Goal: Task Accomplishment & Management: Complete application form

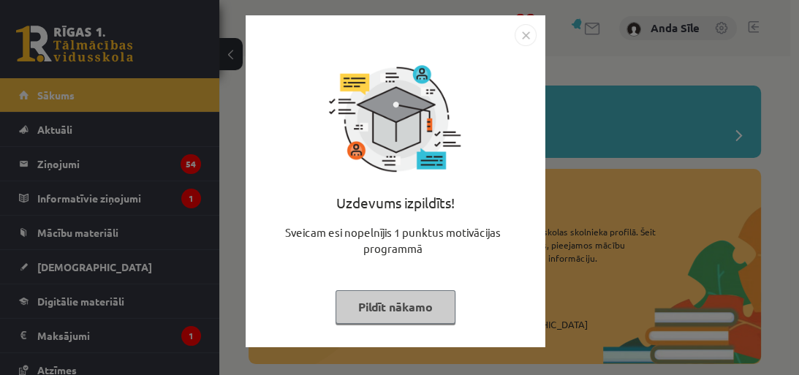
click at [380, 300] on button "Pildīt nākamo" at bounding box center [395, 307] width 120 height 34
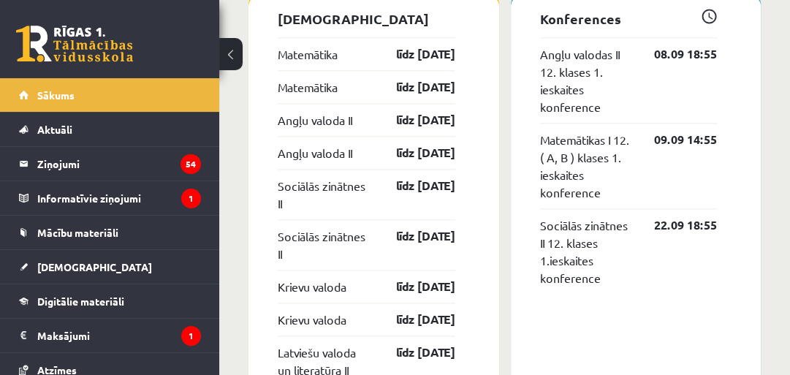
scroll to position [1329, 0]
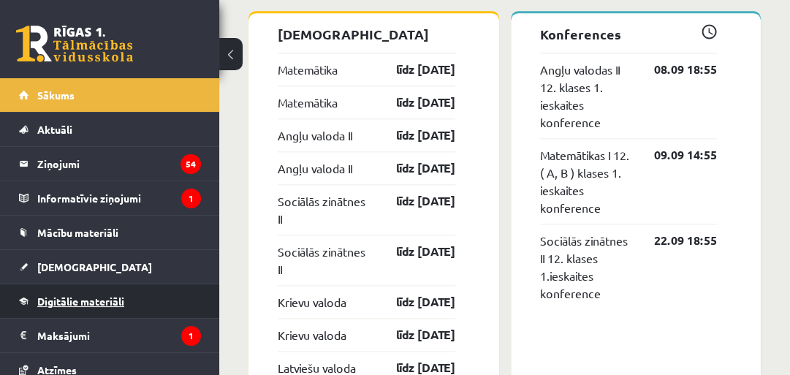
click at [97, 298] on span "Digitālie materiāli" at bounding box center [80, 300] width 87 height 13
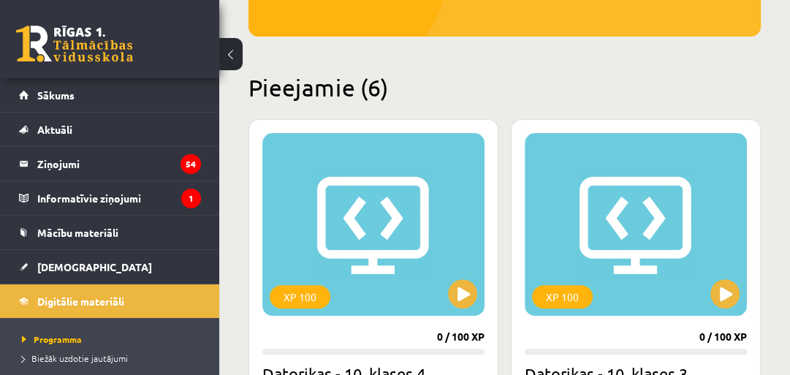
scroll to position [313, 0]
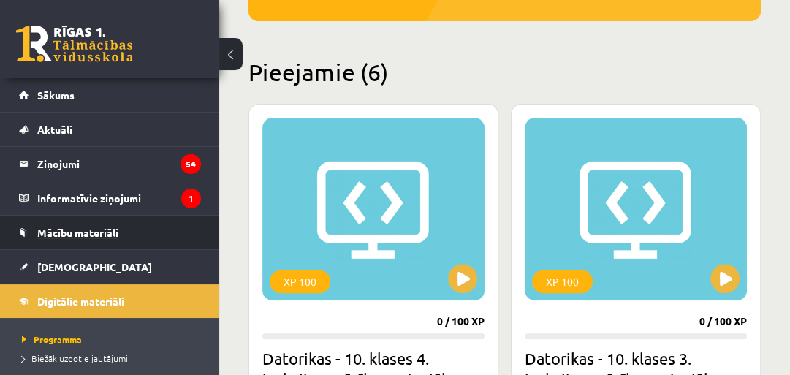
click at [99, 229] on span "Mācību materiāli" at bounding box center [77, 232] width 81 height 13
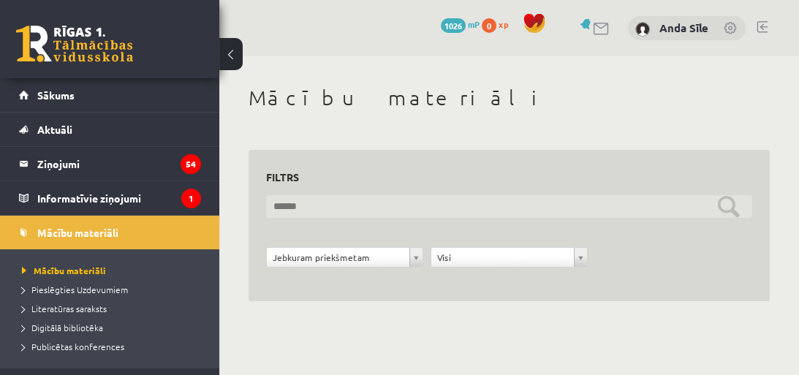
click at [374, 205] on input "text" at bounding box center [509, 206] width 486 height 23
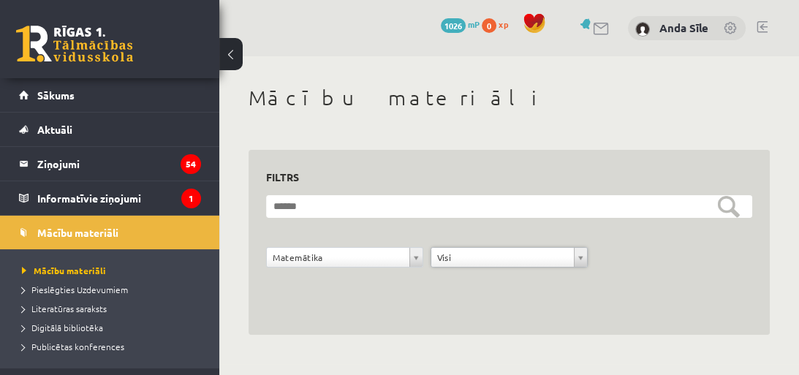
click at [342, 234] on form "**********" at bounding box center [509, 239] width 486 height 88
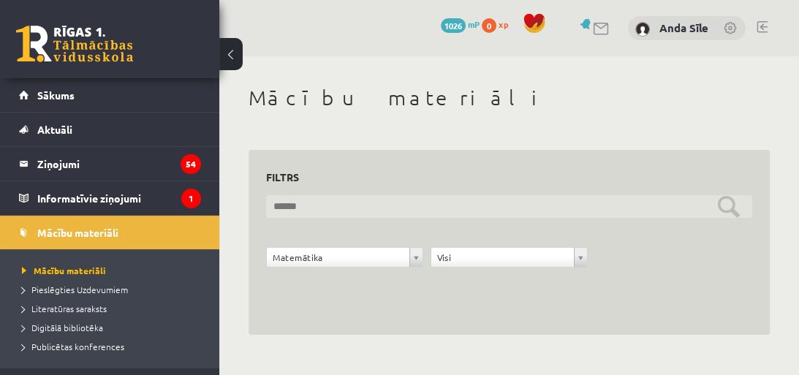
click at [485, 210] on input "text" at bounding box center [509, 206] width 486 height 23
type input "*****"
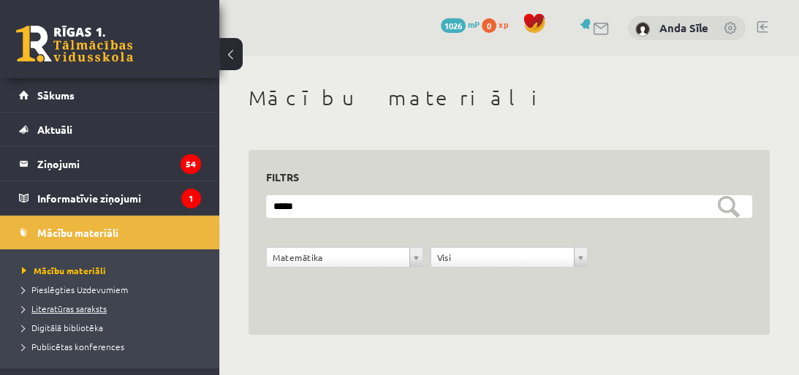
click at [62, 306] on span "Literatūras saraksts" at bounding box center [64, 308] width 85 height 12
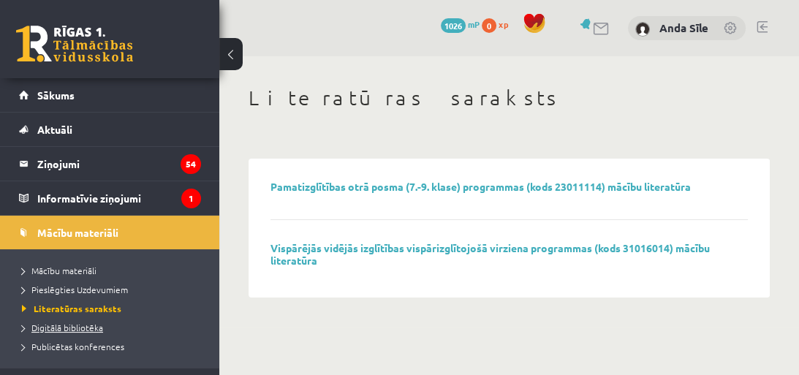
click at [61, 321] on span "Digitālā bibliotēka" at bounding box center [62, 327] width 81 height 12
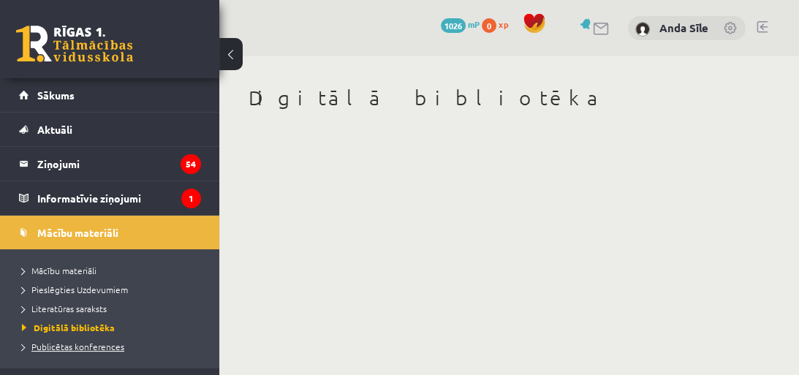
click at [62, 343] on span "Publicētas konferences" at bounding box center [73, 346] width 102 height 12
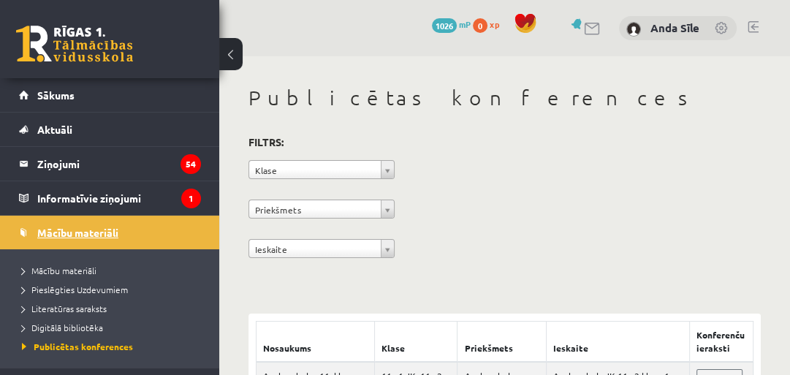
click at [58, 228] on span "Mācību materiāli" at bounding box center [77, 232] width 81 height 13
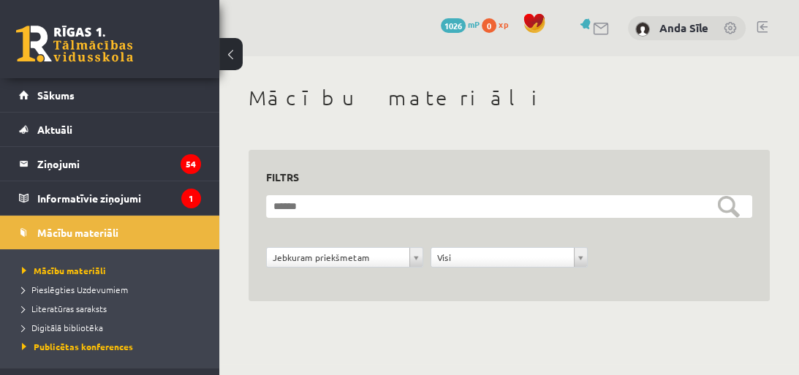
click at [466, 245] on form "**********" at bounding box center [509, 239] width 486 height 88
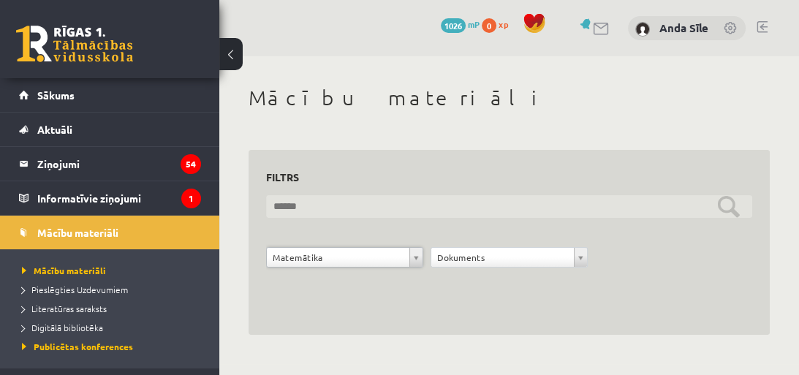
click at [430, 197] on input "text" at bounding box center [509, 206] width 486 height 23
click at [572, 208] on input "*****" at bounding box center [509, 206] width 486 height 23
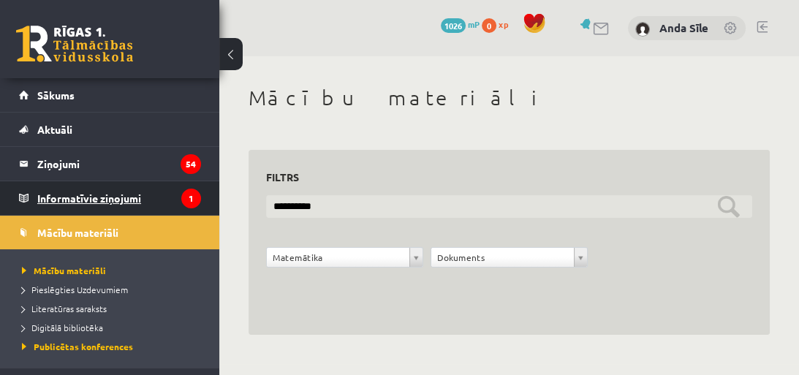
type input "**********"
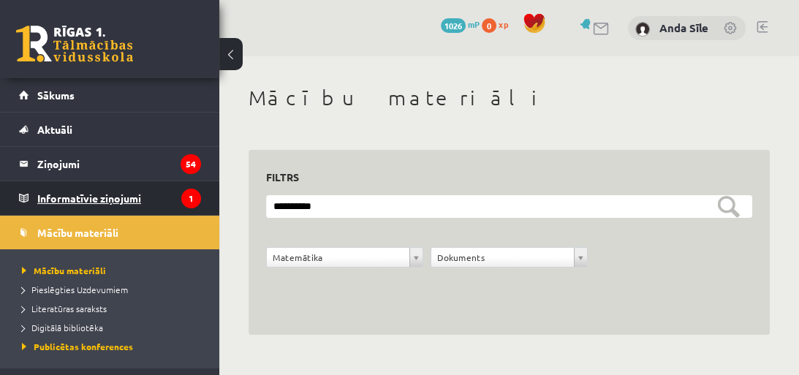
click at [132, 202] on legend "Informatīvie ziņojumi 1" at bounding box center [119, 198] width 164 height 34
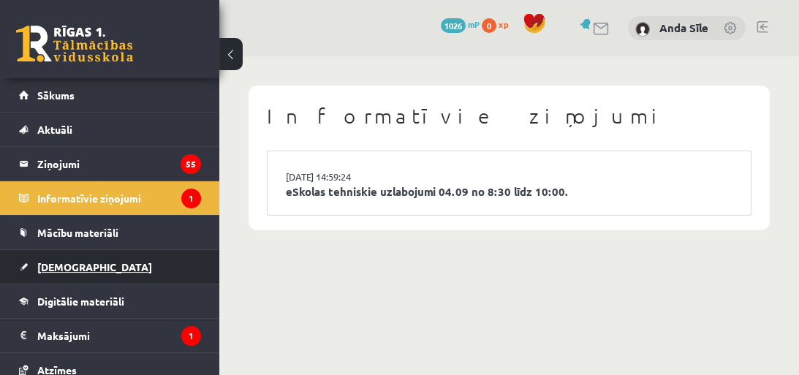
click at [44, 263] on span "[DEMOGRAPHIC_DATA]" at bounding box center [94, 266] width 115 height 13
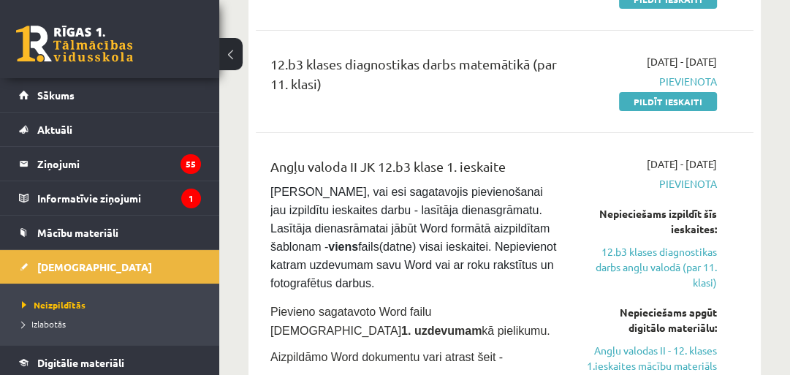
scroll to position [304, 0]
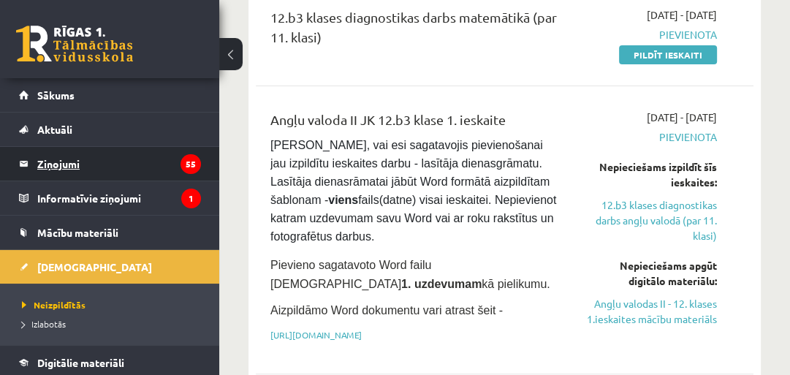
click at [92, 167] on legend "Ziņojumi 55" at bounding box center [119, 164] width 164 height 34
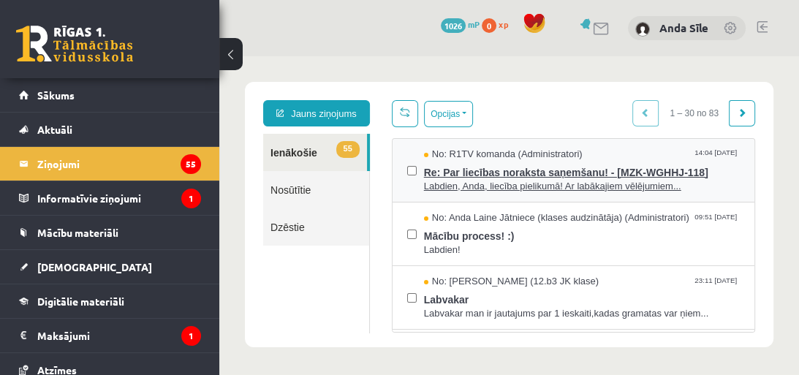
click at [577, 168] on span "Re: Par liecības noraksta saņemšanu! - [MZK-WGHHJ-118]" at bounding box center [582, 170] width 316 height 18
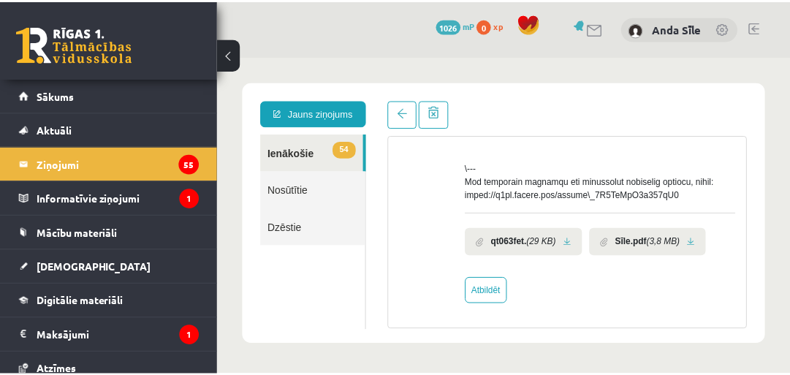
scroll to position [774, 0]
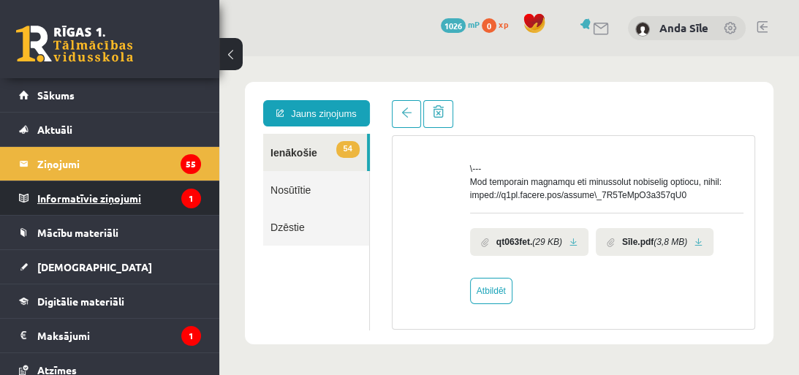
click at [131, 196] on legend "Informatīvie ziņojumi 1" at bounding box center [119, 198] width 164 height 34
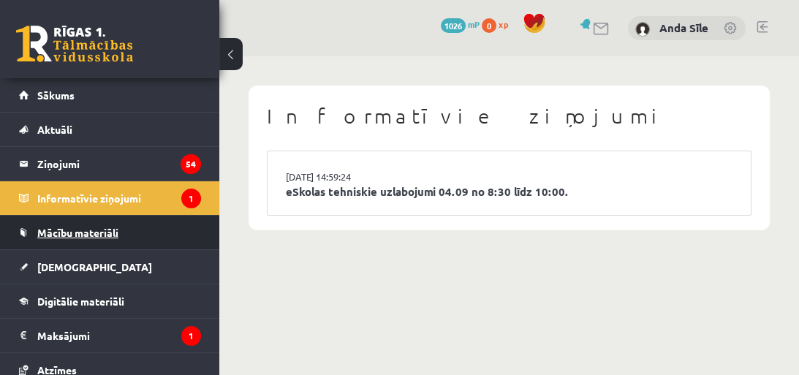
click at [76, 240] on link "Mācību materiāli" at bounding box center [110, 233] width 182 height 34
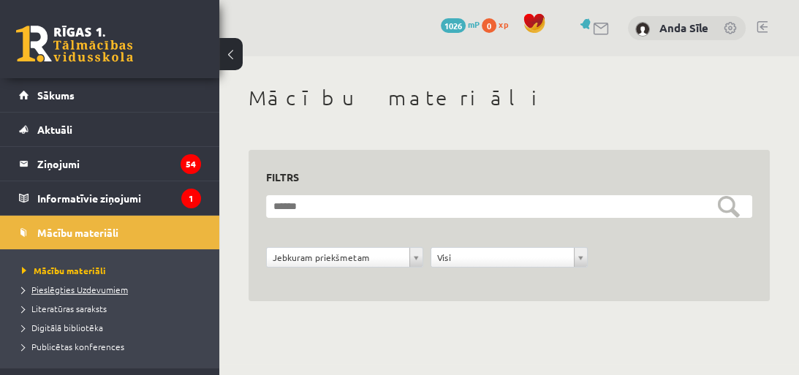
click at [115, 287] on span "Pieslēgties Uzdevumiem" at bounding box center [75, 289] width 106 height 12
click at [104, 310] on span "Literatūras saraksts" at bounding box center [64, 308] width 85 height 12
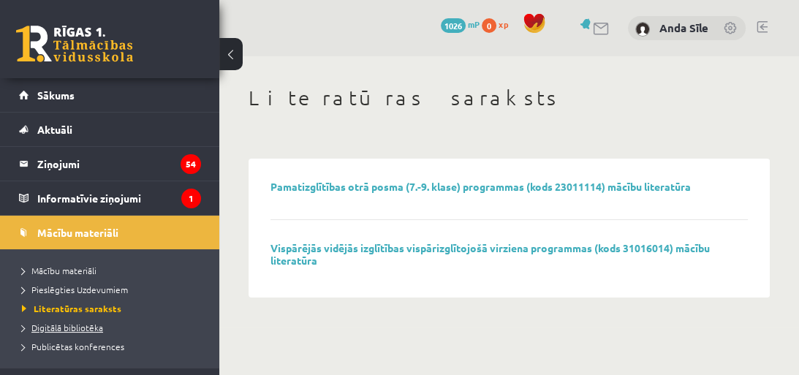
click at [80, 321] on span "Digitālā bibliotēka" at bounding box center [62, 327] width 81 height 12
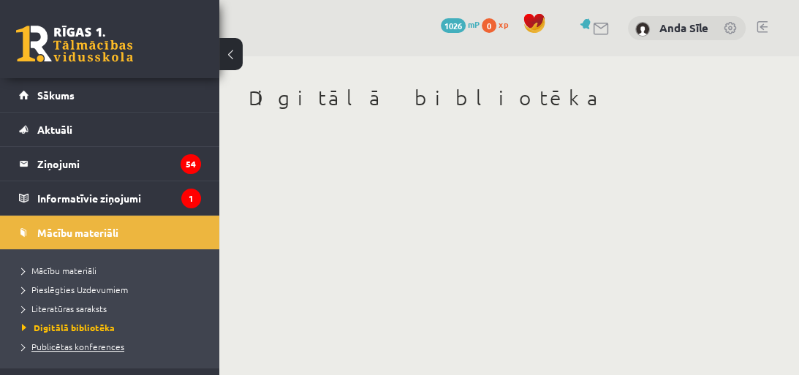
click at [80, 340] on span "Publicētas konferences" at bounding box center [73, 346] width 102 height 12
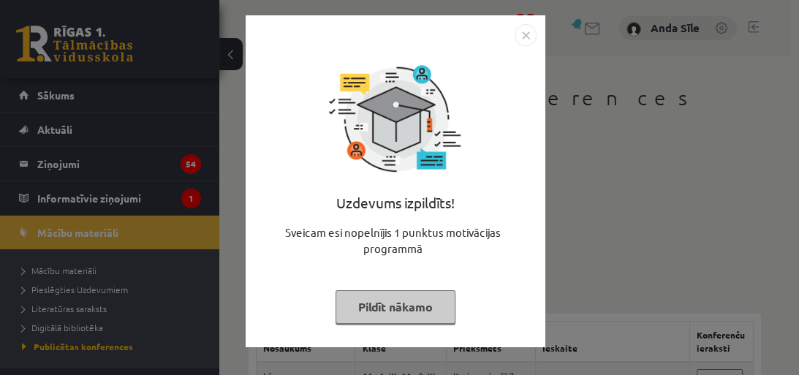
click at [411, 308] on button "Pildīt nākamo" at bounding box center [395, 307] width 120 height 34
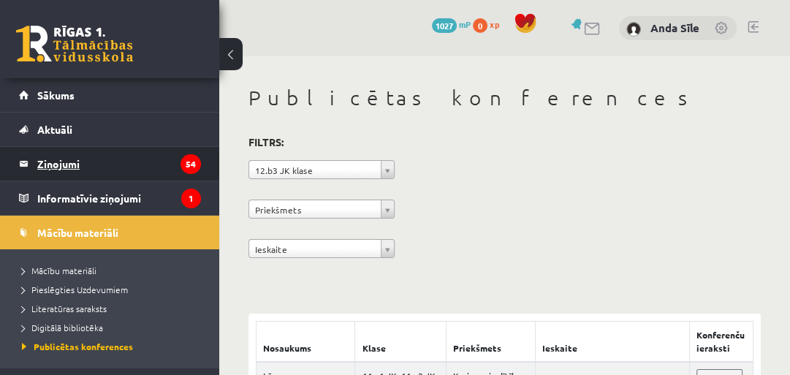
click at [61, 155] on legend "Ziņojumi 54" at bounding box center [119, 164] width 164 height 34
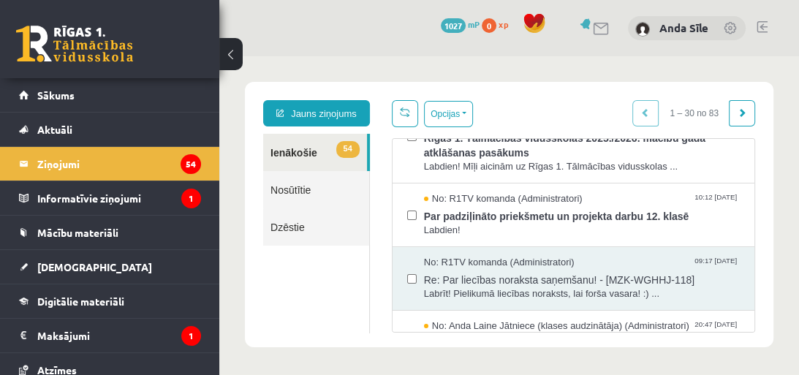
scroll to position [226, 0]
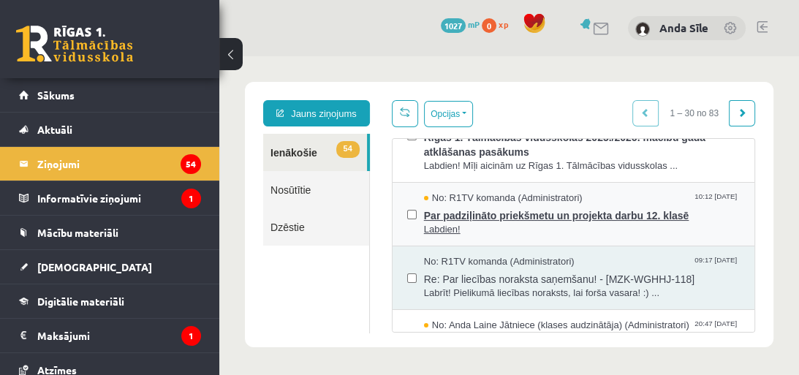
click at [625, 218] on span "Par padziļināto priekšmetu un projekta darbu 12. klasē" at bounding box center [582, 214] width 316 height 18
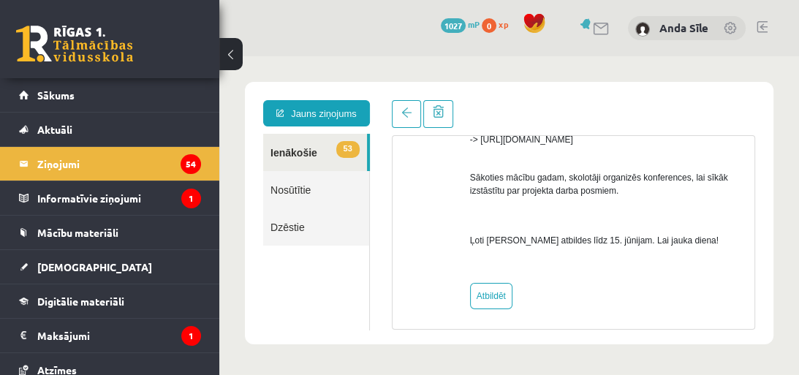
scroll to position [479, 0]
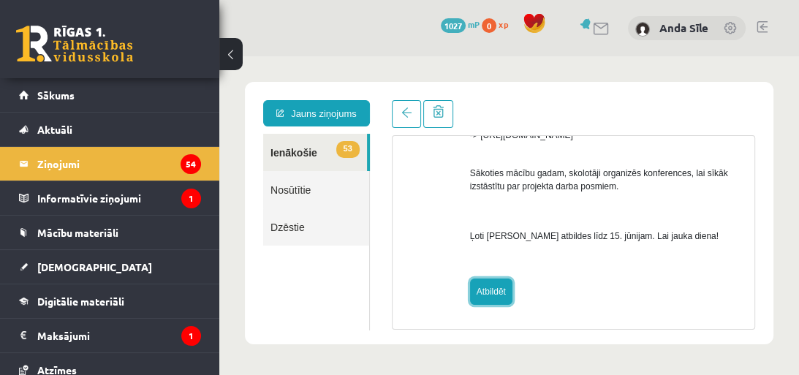
click at [498, 286] on link "Atbildēt" at bounding box center [491, 291] width 42 height 26
type input "**********"
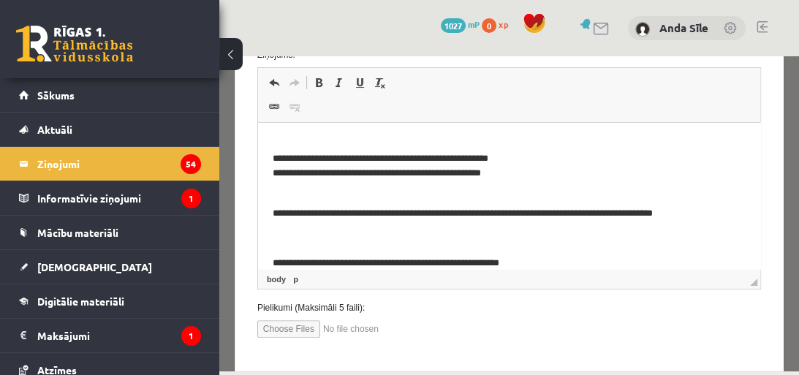
scroll to position [359, 0]
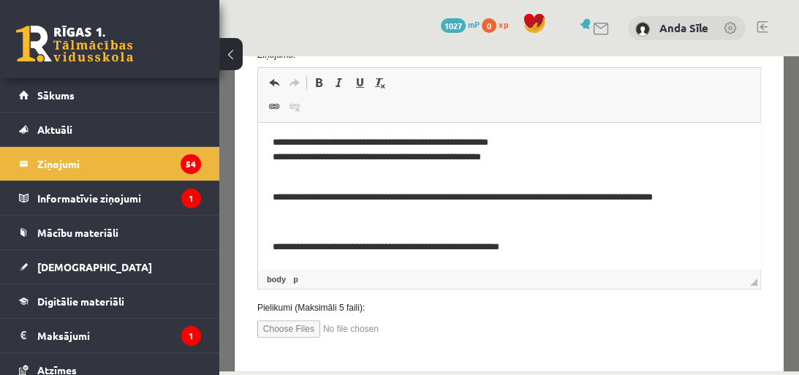
drag, startPoint x: 748, startPoint y: 149, endPoint x: 799, endPoint y: 333, distance: 191.1
click at [550, 251] on p "**********" at bounding box center [508, 247] width 473 height 15
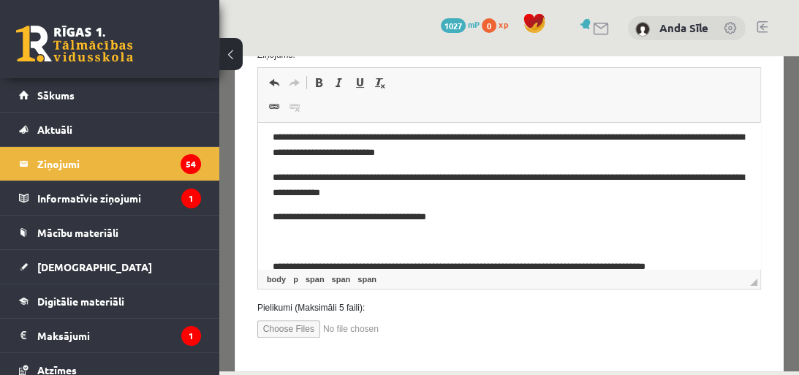
scroll to position [84, 0]
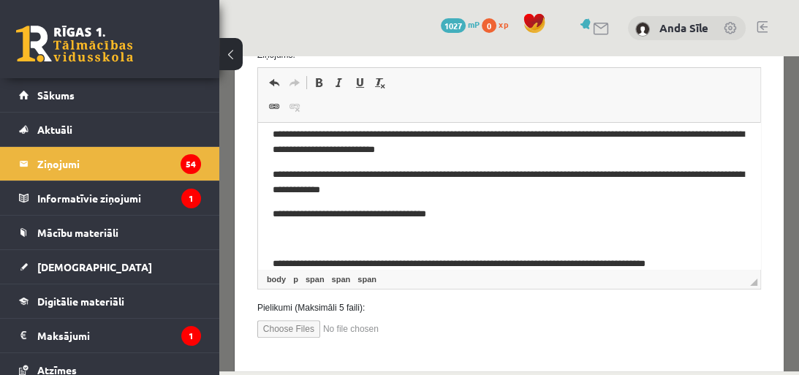
drag, startPoint x: 750, startPoint y: 245, endPoint x: 801, endPoint y: 242, distance: 52.0
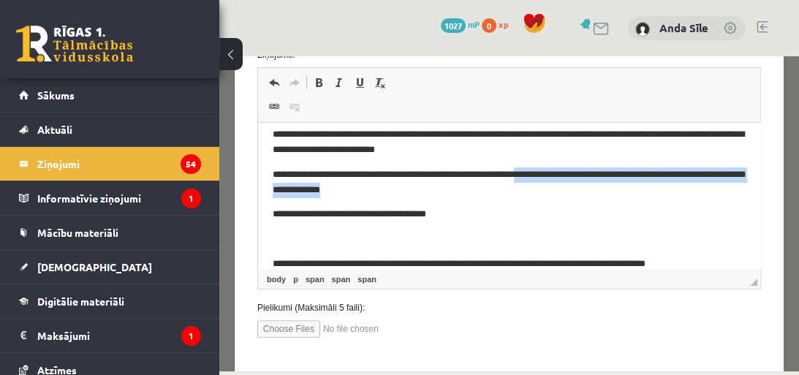
drag, startPoint x: 543, startPoint y: 175, endPoint x: 655, endPoint y: 186, distance: 112.3
click at [655, 186] on p "**********" at bounding box center [508, 182] width 473 height 31
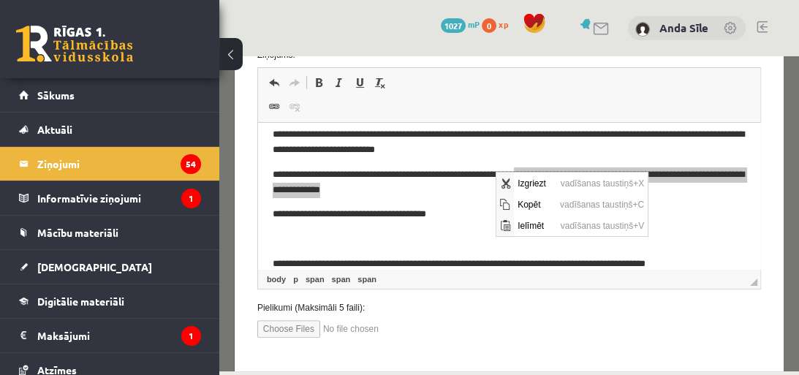
scroll to position [0, 0]
click at [594, 202] on span "vadīšanas taustiņš+C" at bounding box center [600, 203] width 91 height 21
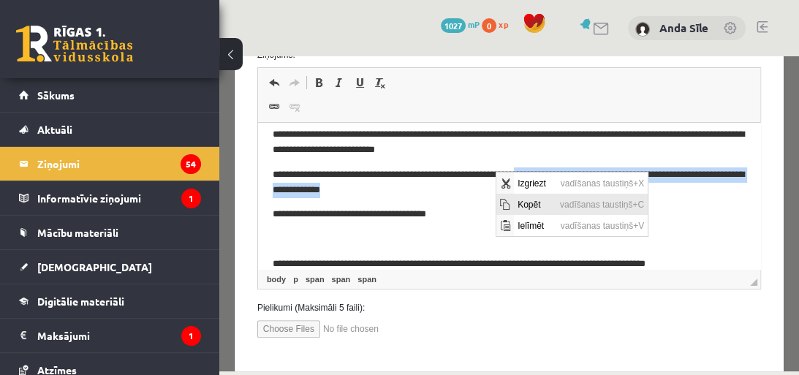
copy span "**********"
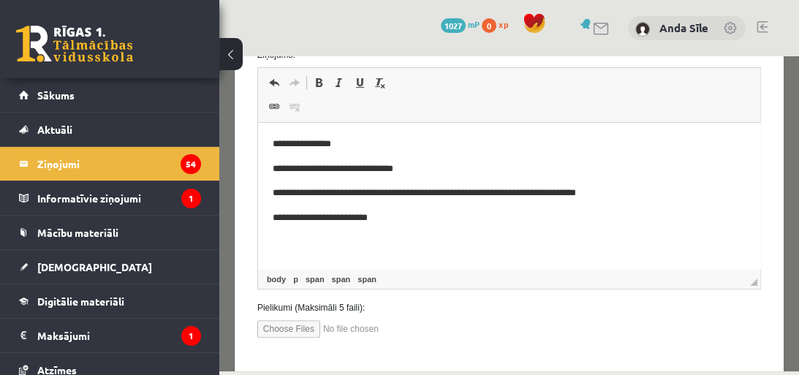
scroll to position [409, 0]
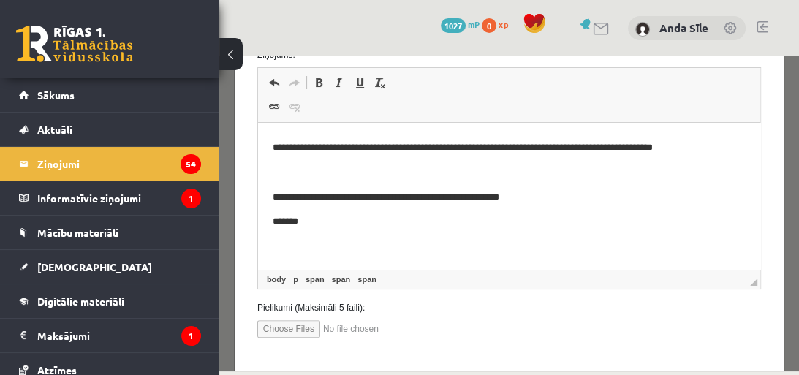
click at [442, 241] on p "Bagātinātā teksta redaktors, wiswyg-editor-47024982351980-1757330223-29" at bounding box center [508, 246] width 473 height 15
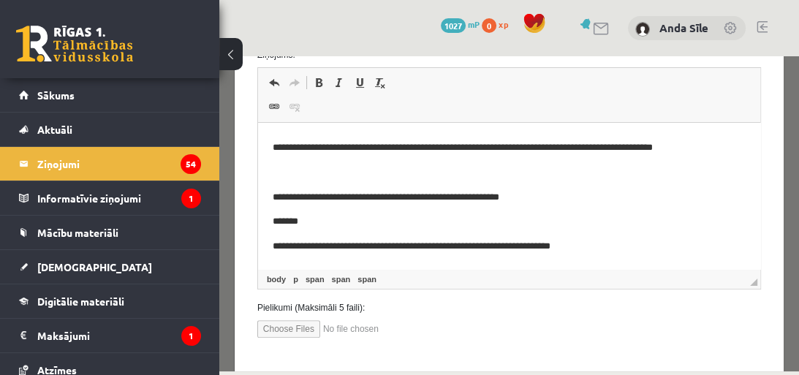
click at [274, 246] on span "**********" at bounding box center [411, 245] width 278 height 9
click at [332, 244] on span "**********" at bounding box center [411, 245] width 278 height 9
click at [353, 246] on span "**********" at bounding box center [403, 245] width 263 height 9
click at [356, 246] on span "**********" at bounding box center [400, 245] width 256 height 9
click at [385, 248] on span "**********" at bounding box center [400, 245] width 256 height 9
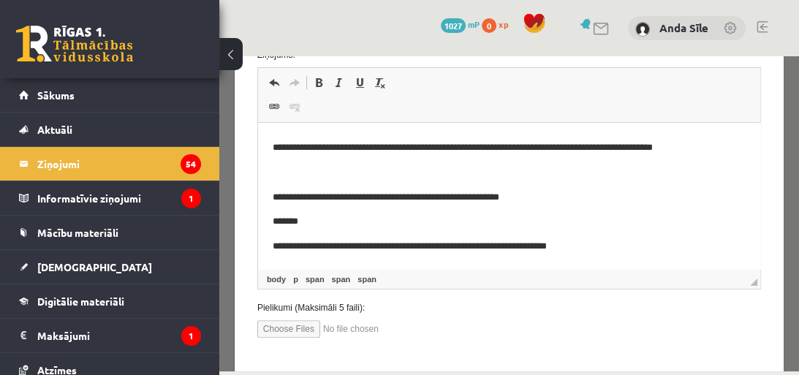
click at [498, 245] on span "**********" at bounding box center [409, 245] width 274 height 9
click at [546, 247] on p "**********" at bounding box center [508, 246] width 473 height 15
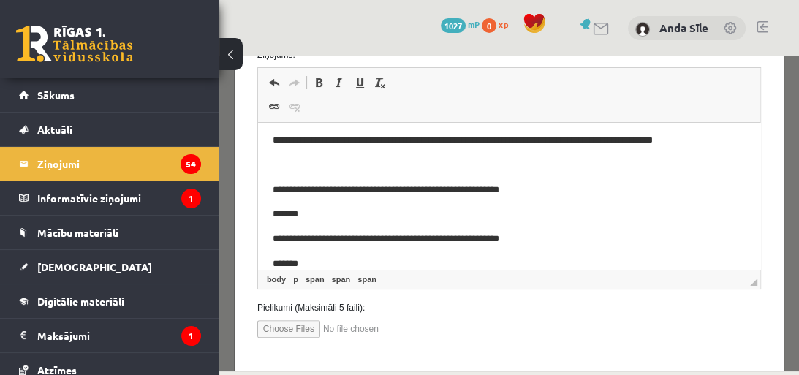
click at [275, 240] on span "**********" at bounding box center [385, 238] width 226 height 9
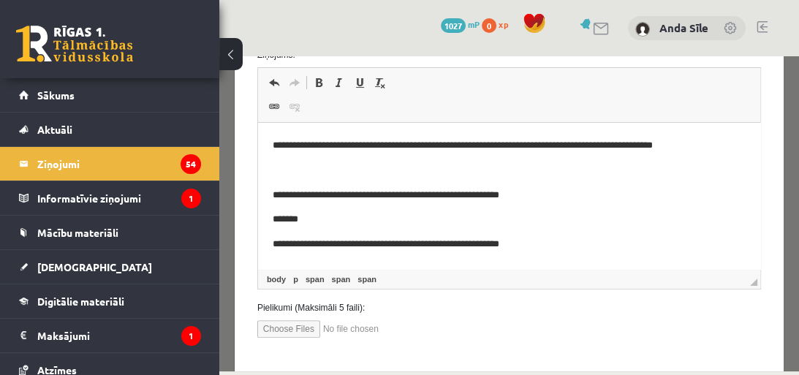
scroll to position [434, 0]
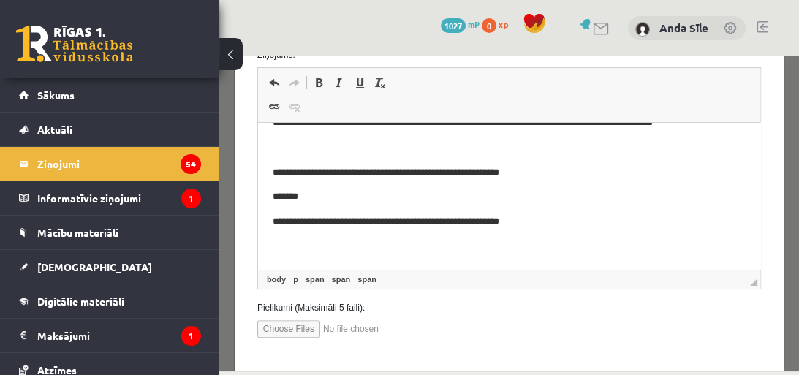
click at [511, 227] on p "**********" at bounding box center [508, 221] width 473 height 15
click at [508, 240] on p "Bagātinātā teksta redaktors, wiswyg-editor-47024982351980-1757330223-29" at bounding box center [508, 246] width 473 height 15
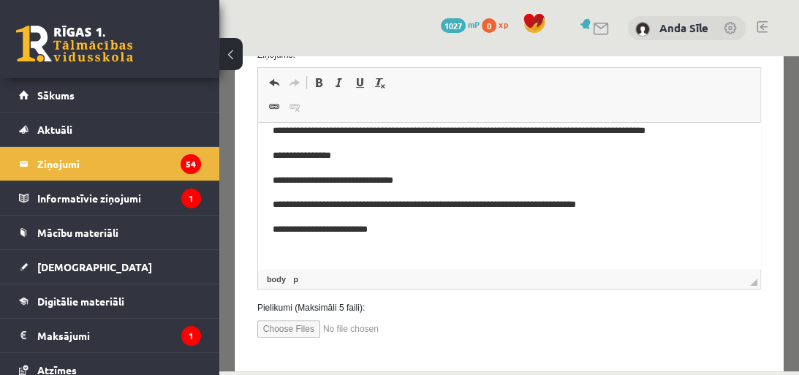
scroll to position [214, 0]
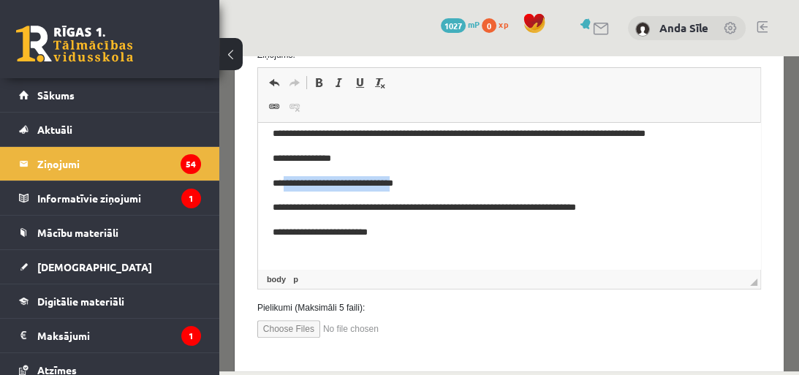
drag, startPoint x: 281, startPoint y: 181, endPoint x: 400, endPoint y: 180, distance: 119.8
click at [392, 180] on span "**********" at bounding box center [332, 182] width 121 height 9
copy span "**********"
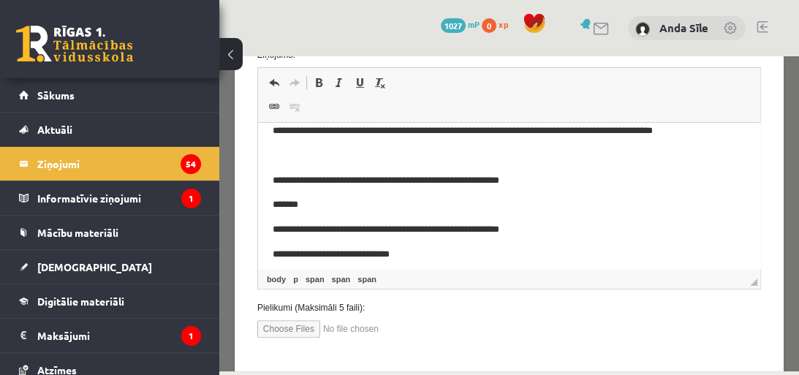
scroll to position [434, 0]
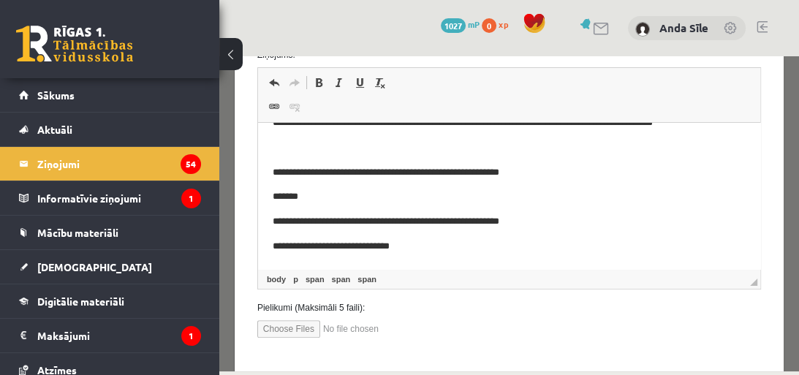
click at [446, 248] on p "**********" at bounding box center [500, 246] width 457 height 15
click at [411, 245] on span "**********" at bounding box center [445, 245] width 106 height 9
click at [470, 246] on span "**********" at bounding box center [447, 245] width 102 height 9
click at [525, 247] on p "**********" at bounding box center [500, 246] width 457 height 15
click at [359, 245] on p "**********" at bounding box center [500, 246] width 457 height 15
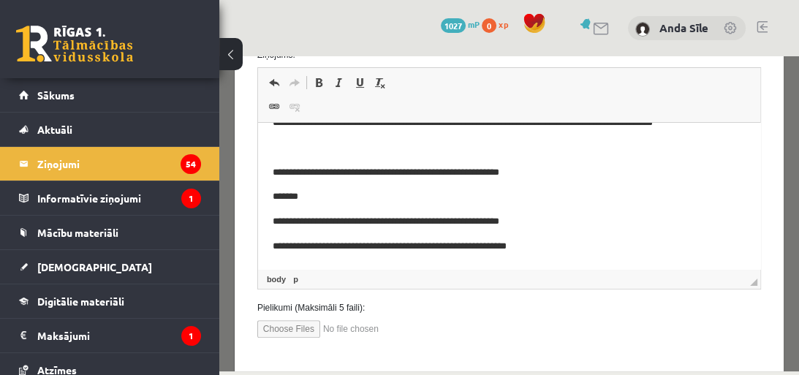
drag, startPoint x: 747, startPoint y: 232, endPoint x: 793, endPoint y: 305, distance: 86.0
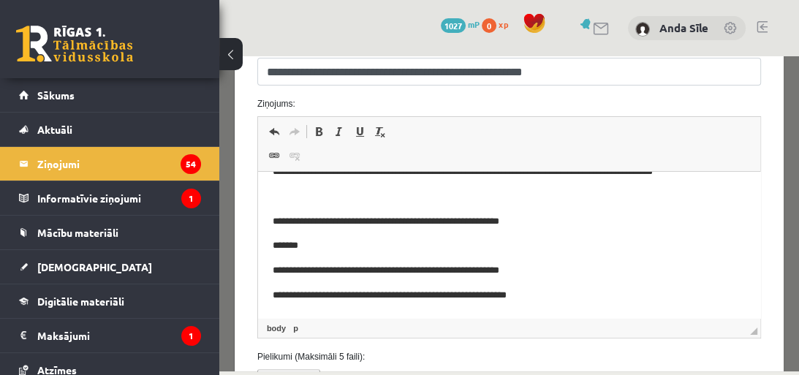
scroll to position [329, 0]
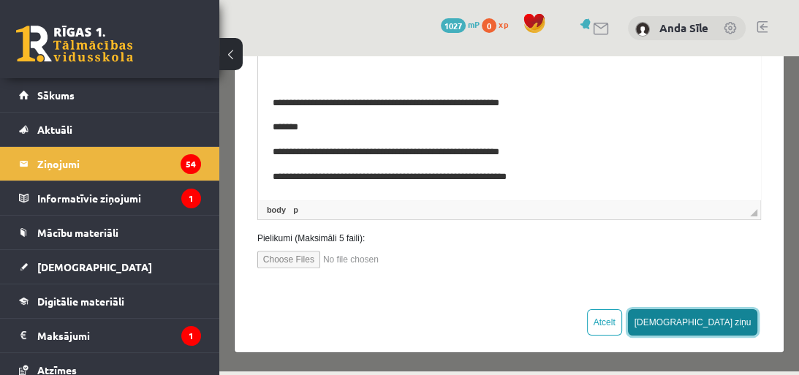
click at [716, 323] on button "[DEMOGRAPHIC_DATA] ziņu" at bounding box center [693, 322] width 130 height 26
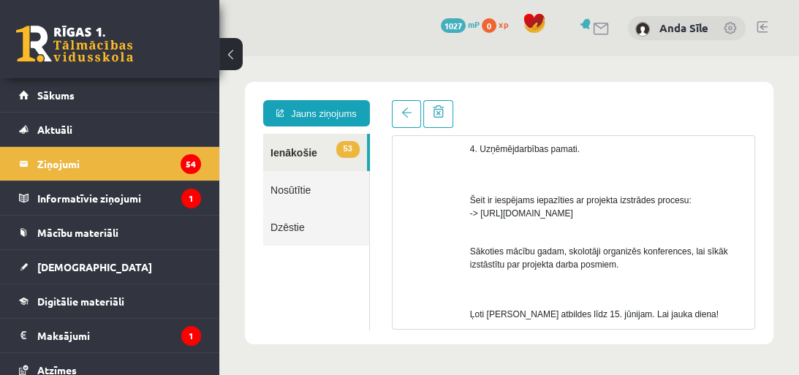
scroll to position [406, 0]
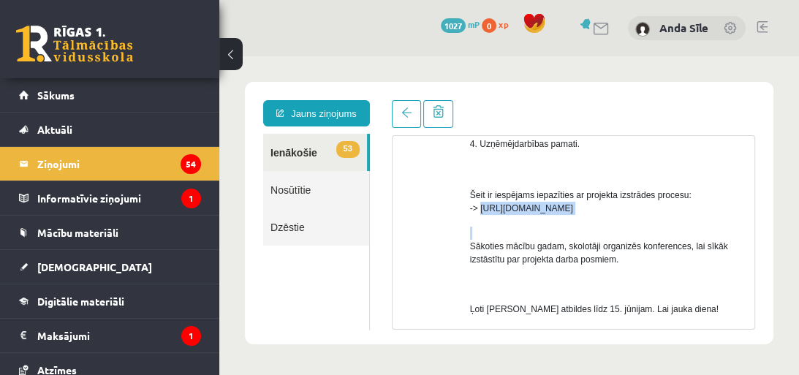
drag, startPoint x: 481, startPoint y: 207, endPoint x: 696, endPoint y: 215, distance: 214.9
click at [696, 215] on div "Labdien! Iestājoties skolā esi norādījis, kuru padziļināto priekšmetu apgūsi un…" at bounding box center [606, 81] width 273 height 519
copy span "https://www.skola2030.lv/lv/skolotajiem/projekta-darbs"
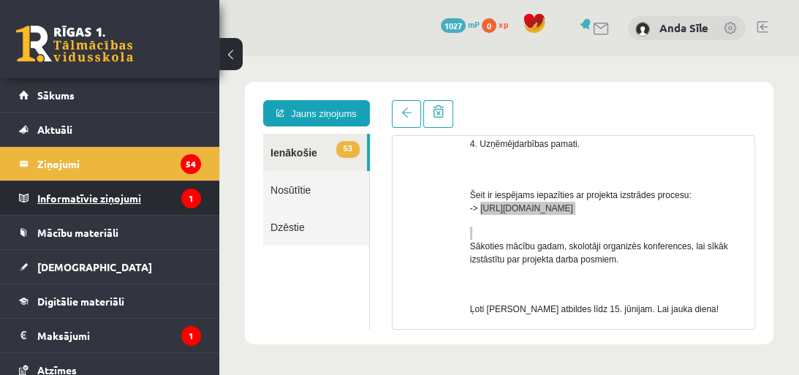
click at [127, 187] on legend "Informatīvie ziņojumi 1" at bounding box center [119, 198] width 164 height 34
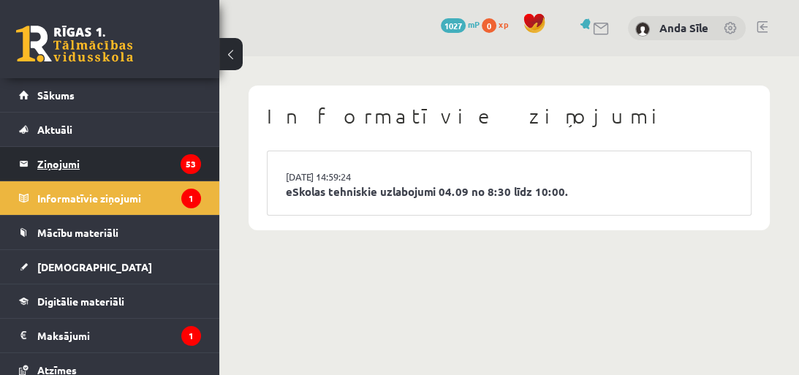
click at [81, 156] on legend "Ziņojumi 53" at bounding box center [119, 164] width 164 height 34
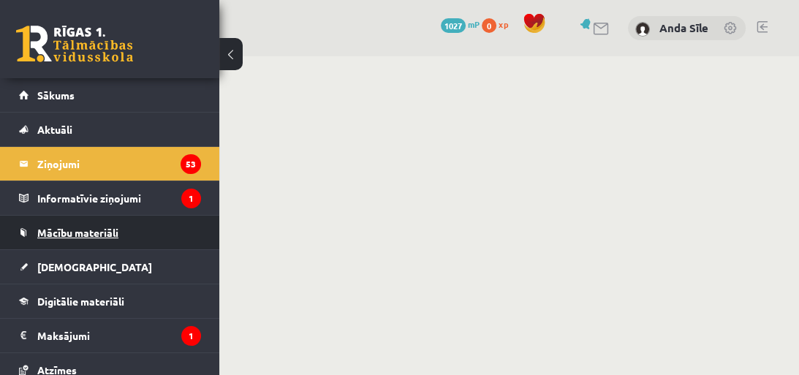
click at [67, 234] on span "Mācību materiāli" at bounding box center [77, 232] width 81 height 13
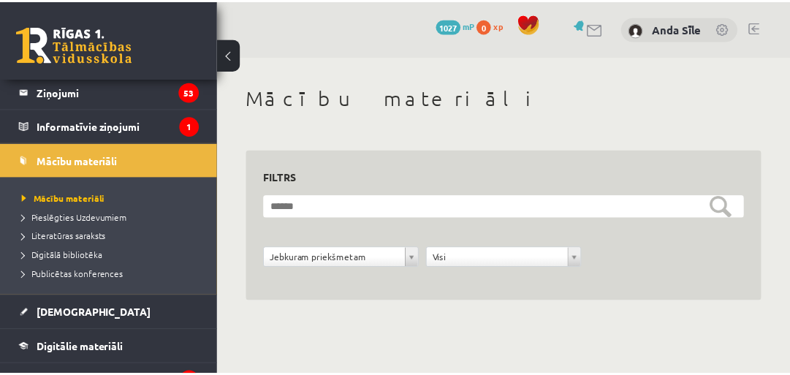
scroll to position [105, 0]
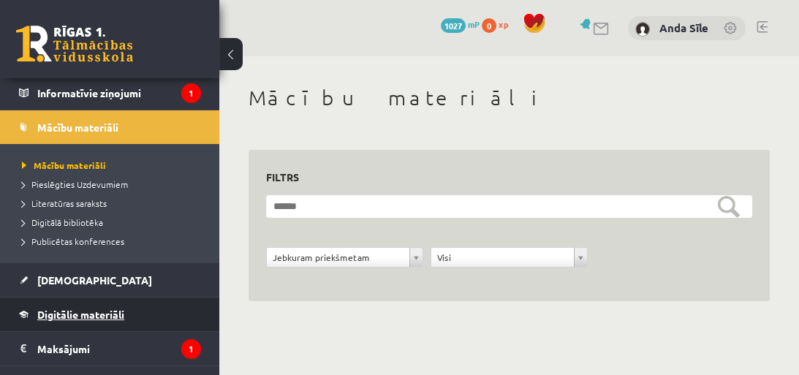
click at [114, 310] on span "Digitālie materiāli" at bounding box center [80, 314] width 87 height 13
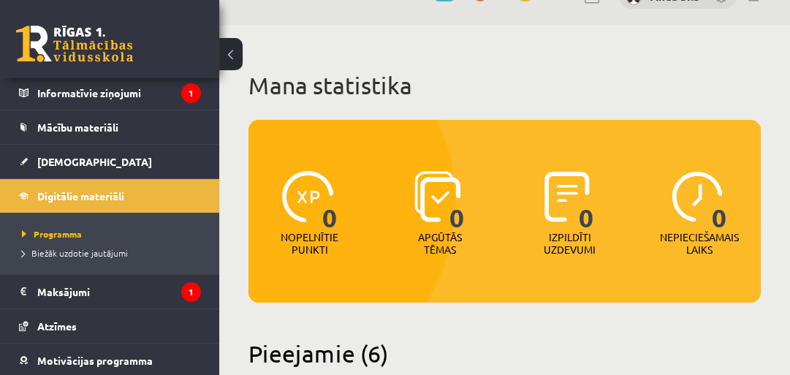
scroll to position [28, 0]
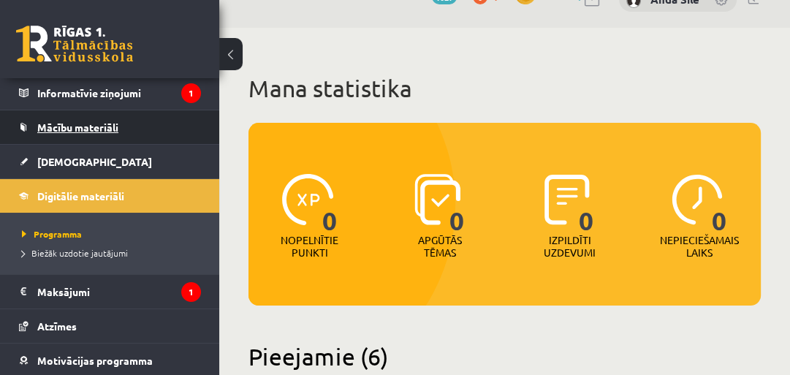
click at [75, 129] on span "Mācību materiāli" at bounding box center [77, 127] width 81 height 13
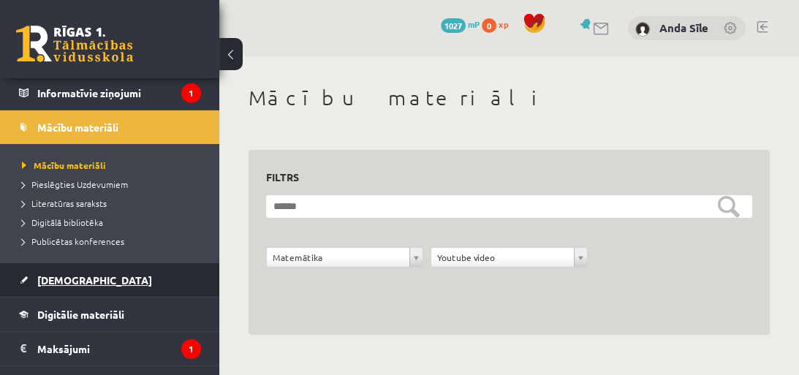
click at [67, 278] on span "[DEMOGRAPHIC_DATA]" at bounding box center [94, 279] width 115 height 13
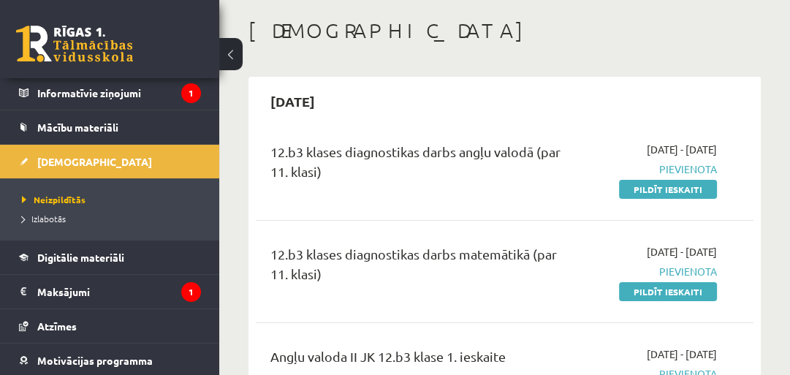
scroll to position [70, 0]
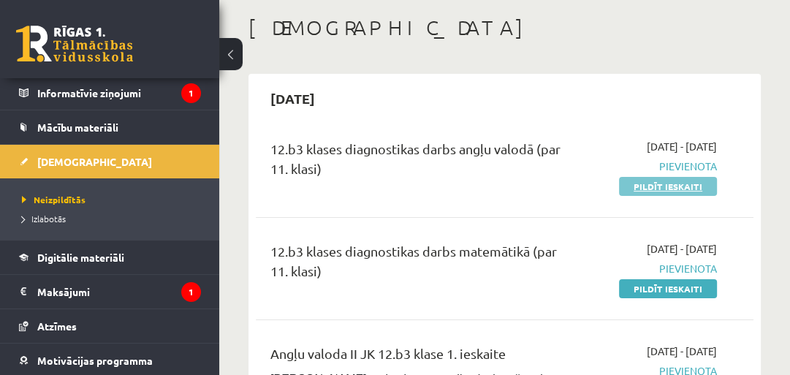
click at [693, 188] on link "Pildīt ieskaiti" at bounding box center [668, 186] width 98 height 19
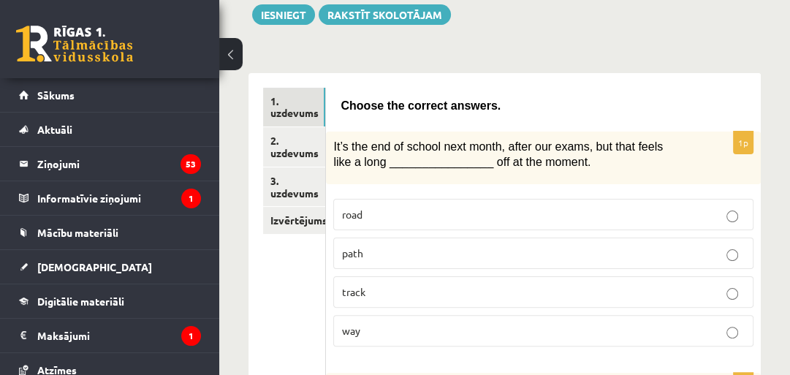
scroll to position [218, 0]
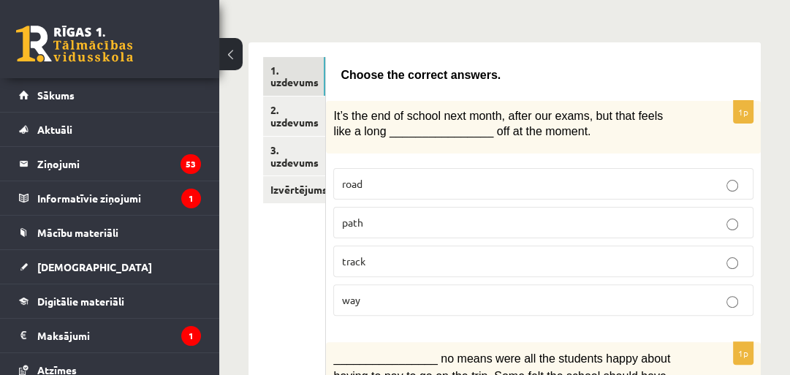
click at [551, 292] on p "way" at bounding box center [543, 299] width 404 height 15
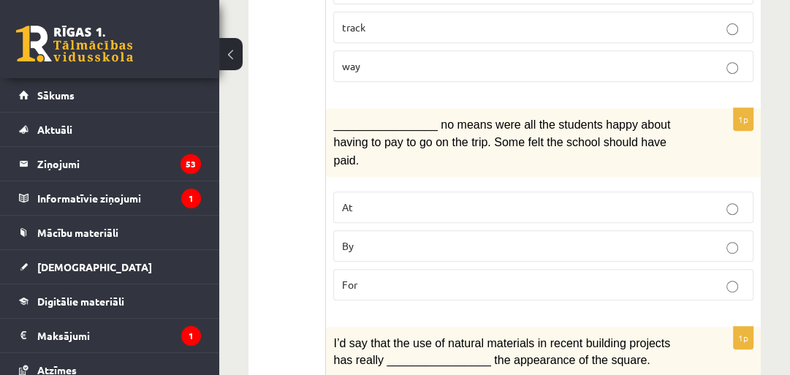
scroll to position [460, 0]
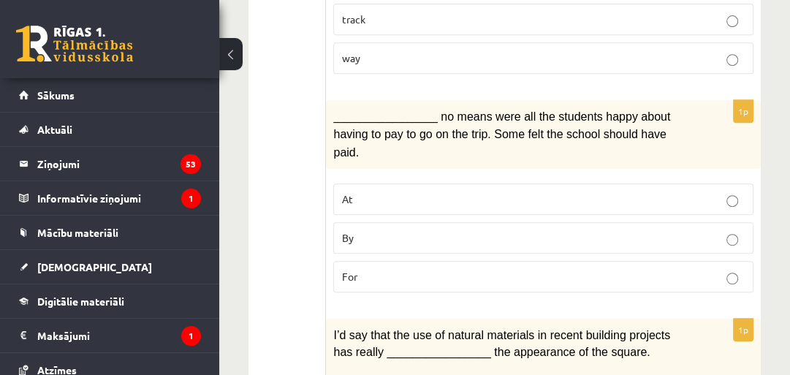
click at [715, 230] on p "By" at bounding box center [543, 237] width 404 height 15
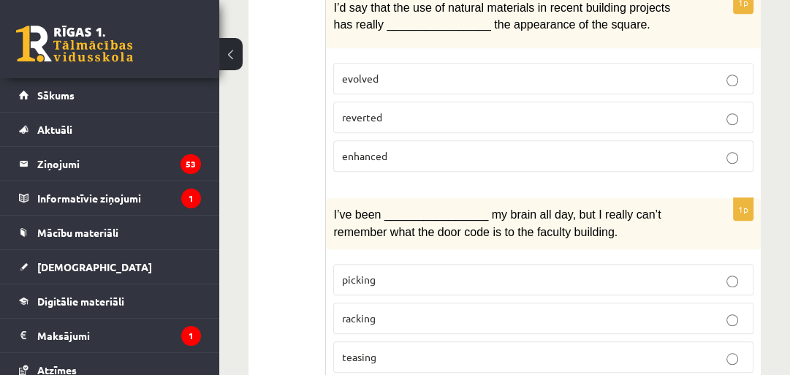
scroll to position [842, 0]
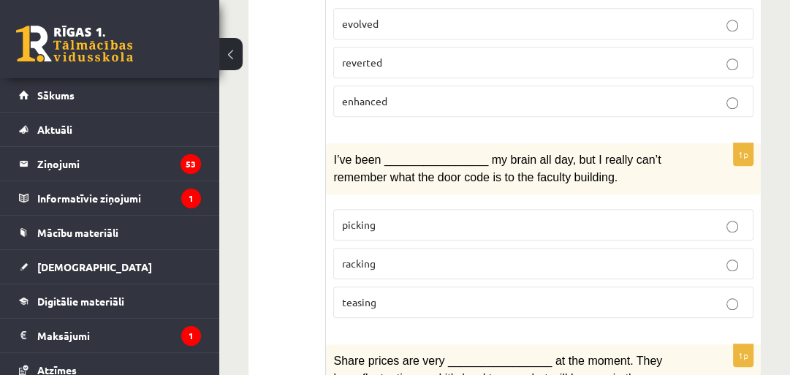
click at [688, 256] on p "racking" at bounding box center [543, 263] width 404 height 15
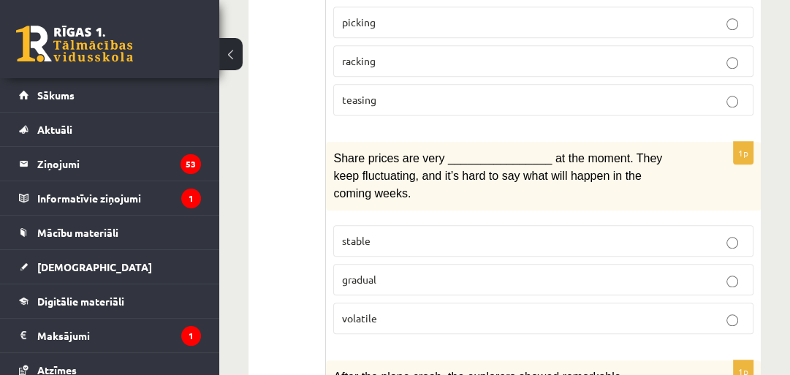
scroll to position [1067, 0]
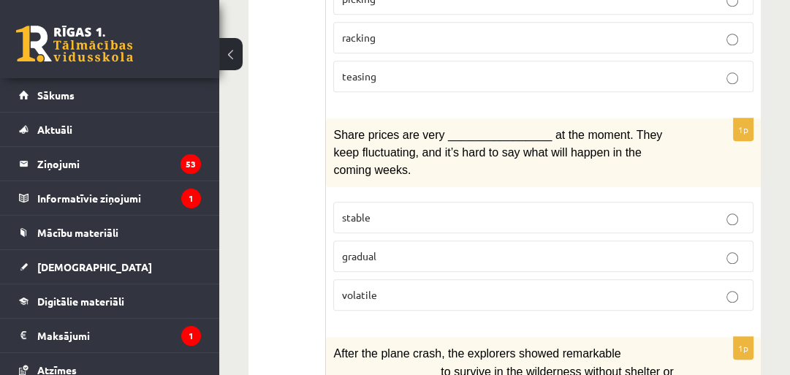
click at [683, 279] on label "volatile" at bounding box center [543, 294] width 420 height 31
click at [689, 248] on p "gradual" at bounding box center [543, 255] width 404 height 15
click at [696, 279] on label "volatile" at bounding box center [543, 294] width 420 height 31
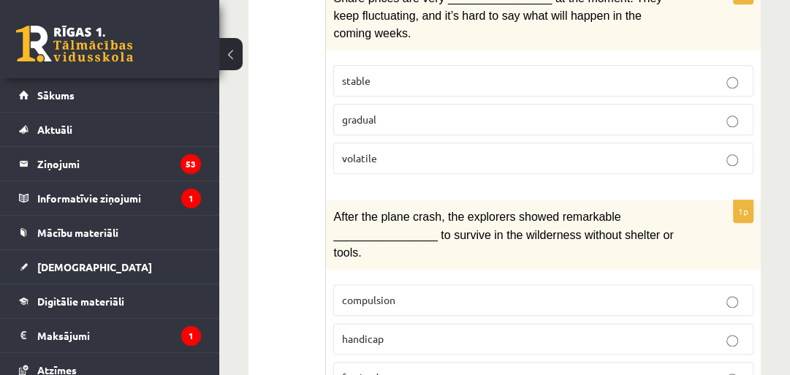
scroll to position [1208, 0]
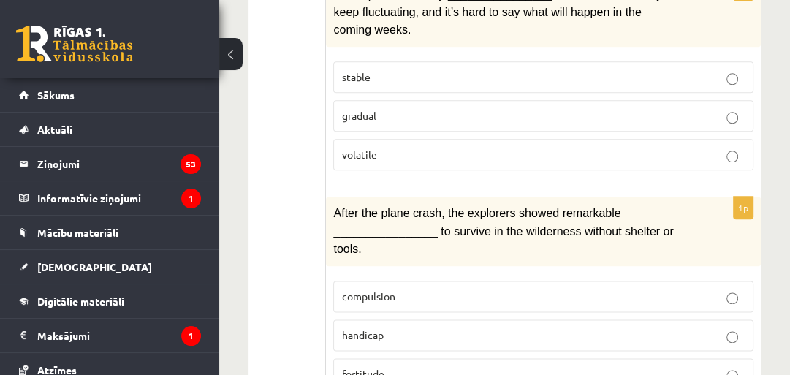
click at [476, 358] on label "fortitude" at bounding box center [543, 373] width 420 height 31
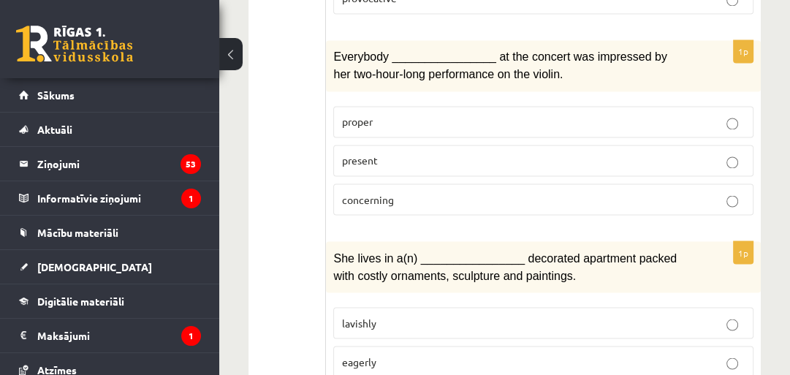
scroll to position [1800, 0]
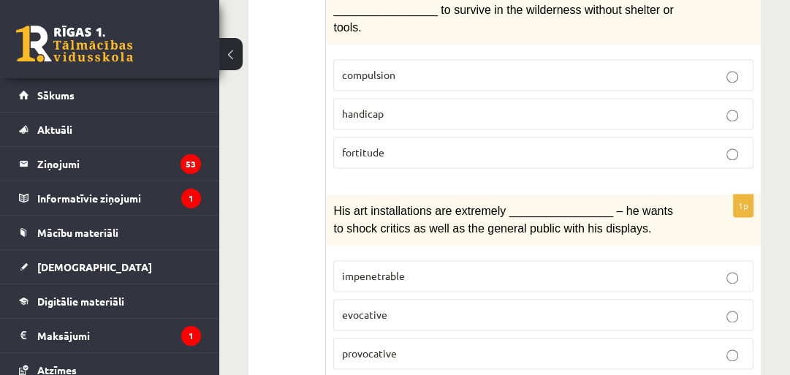
scroll to position [1433, 0]
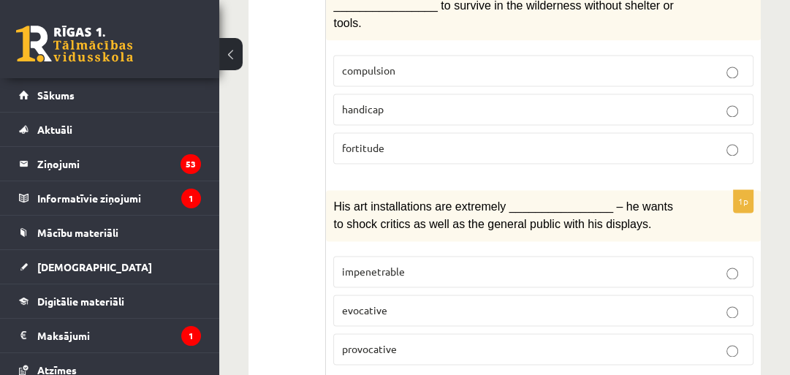
click at [643, 341] on p "provocative" at bounding box center [543, 348] width 404 height 15
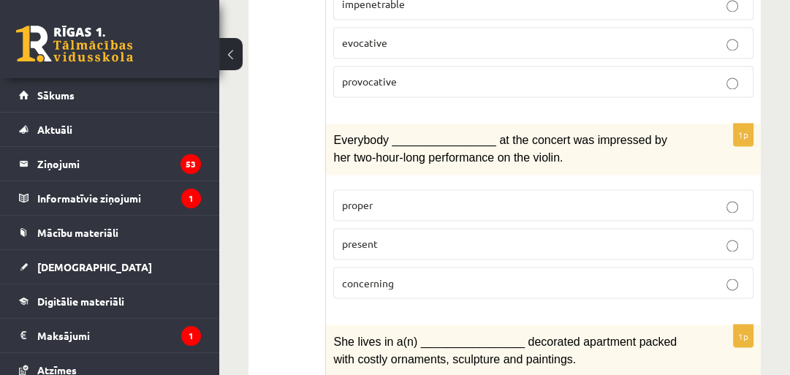
scroll to position [1706, 0]
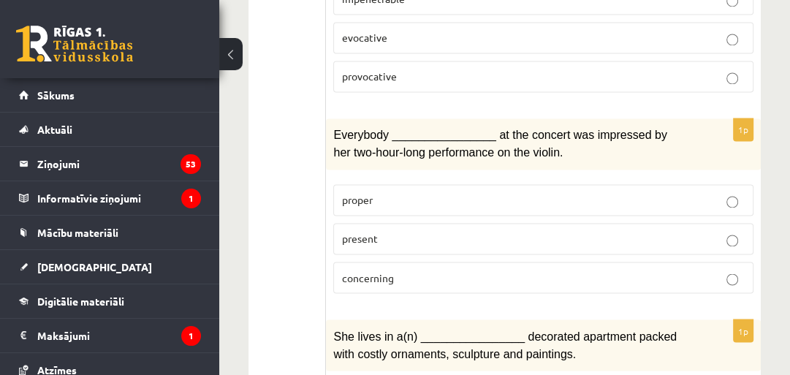
click at [707, 231] on p "present" at bounding box center [543, 238] width 404 height 15
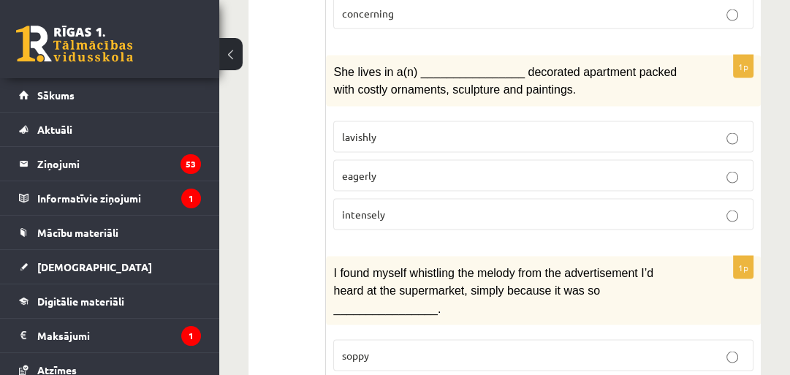
scroll to position [2002, 0]
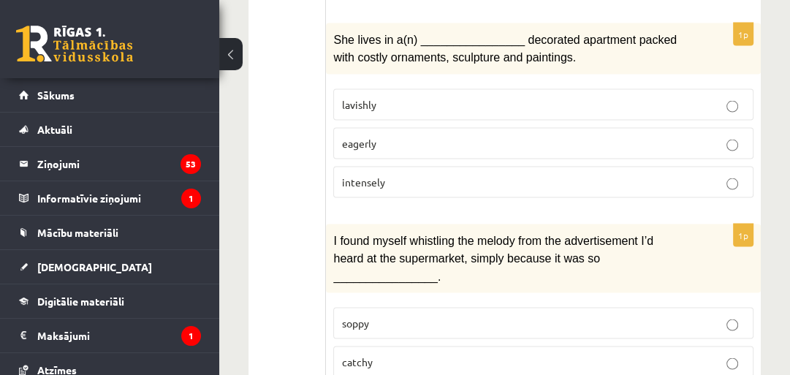
click at [658, 89] on label "lavishly" at bounding box center [543, 104] width 420 height 31
click at [590, 354] on p "catchy" at bounding box center [543, 361] width 404 height 15
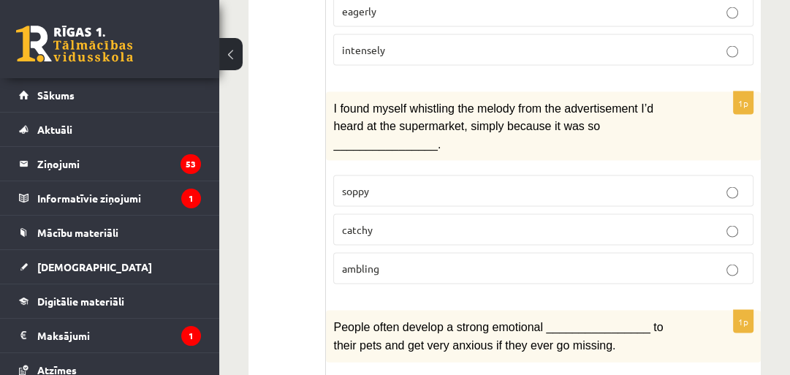
scroll to position [2204, 0]
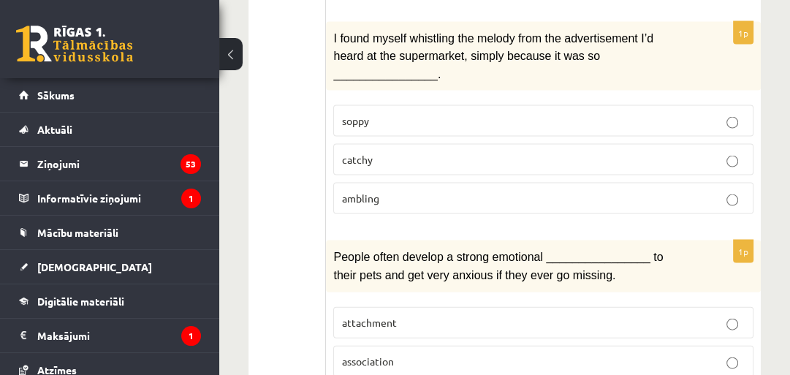
click at [617, 315] on p "attachment" at bounding box center [543, 322] width 404 height 15
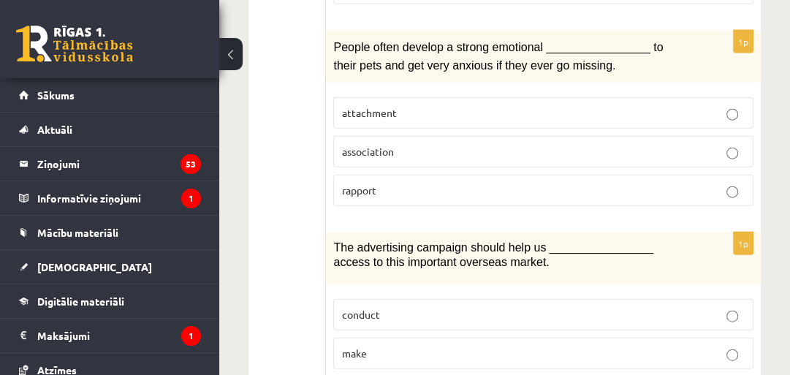
scroll to position [2418, 0]
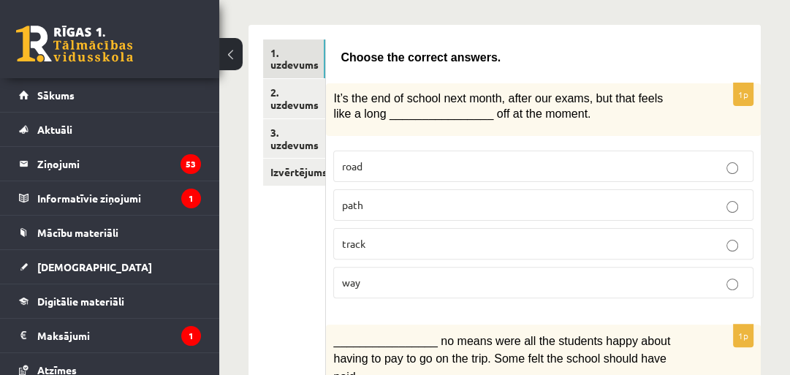
scroll to position [231, 0]
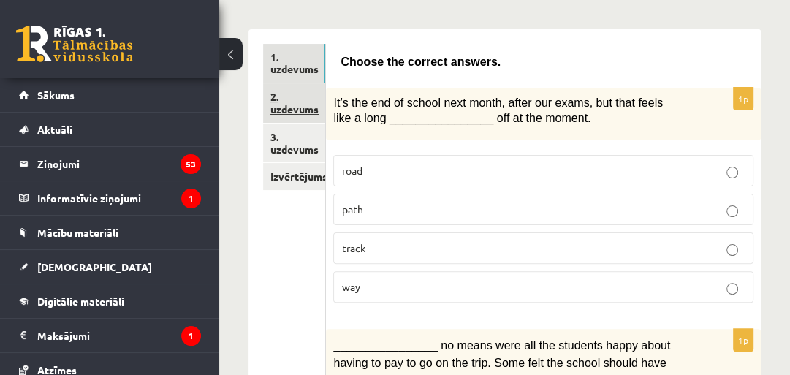
click at [283, 85] on link "2. uzdevums" at bounding box center [294, 102] width 62 height 39
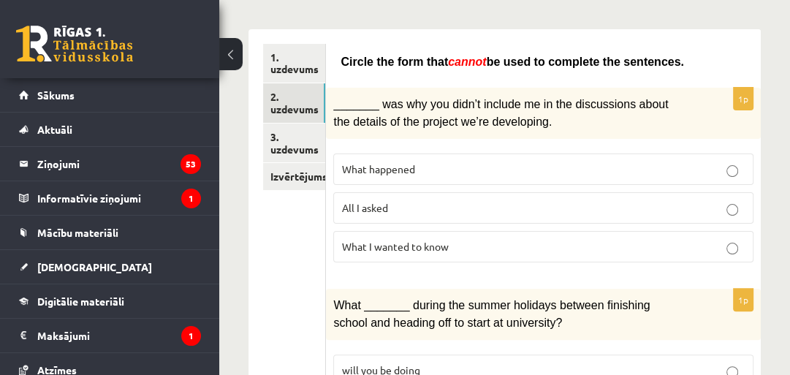
click at [419, 161] on p "What happened" at bounding box center [543, 168] width 404 height 15
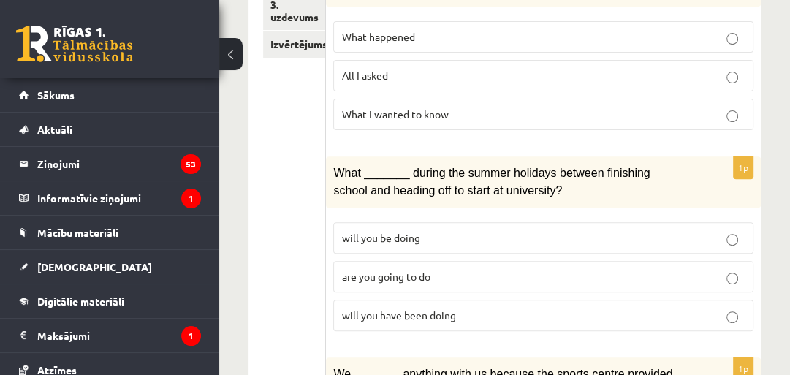
scroll to position [386, 0]
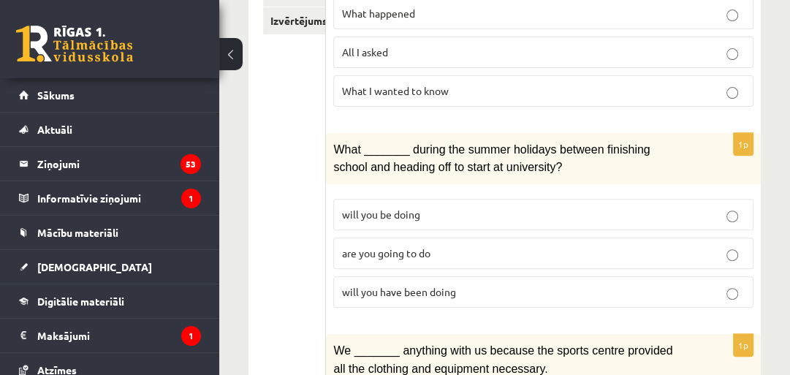
click at [549, 284] on p "will you have been doing" at bounding box center [543, 291] width 404 height 15
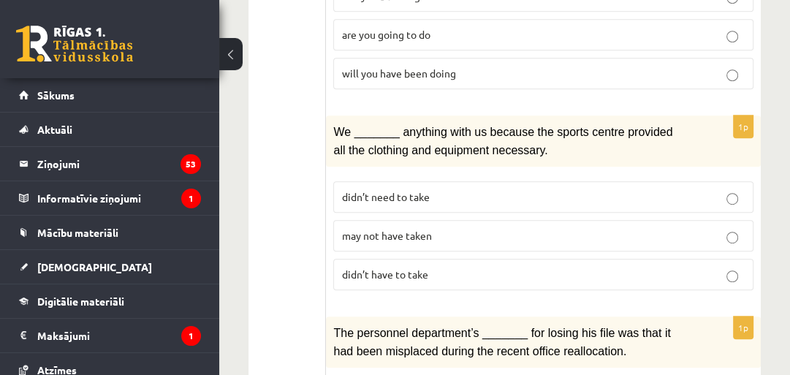
scroll to position [628, 0]
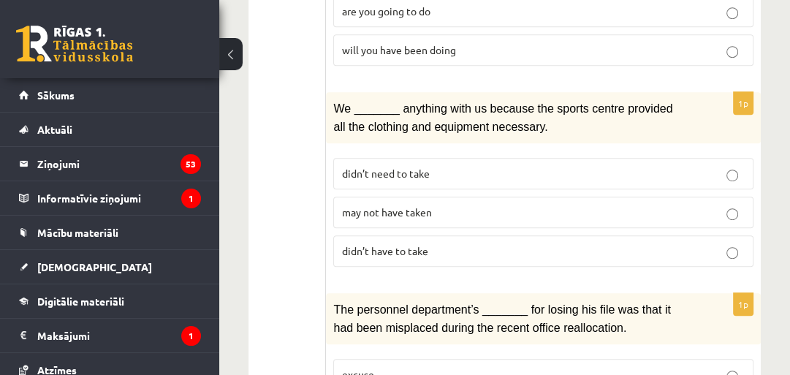
click at [474, 205] on p "may not have taken" at bounding box center [543, 212] width 404 height 15
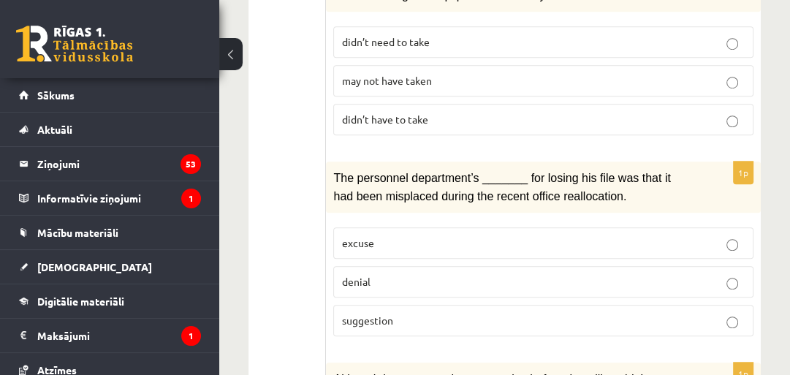
scroll to position [799, 0]
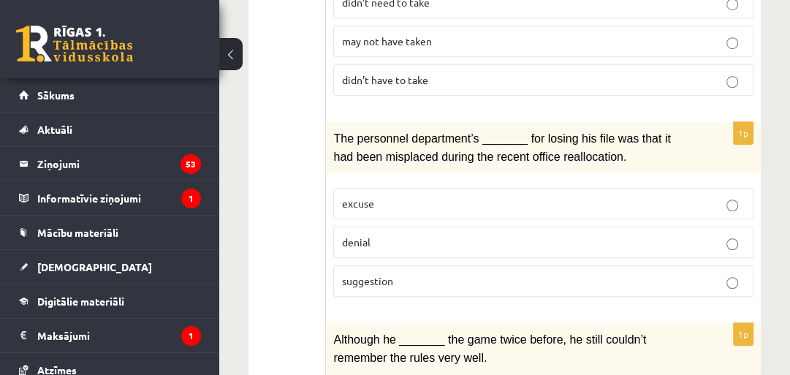
click at [644, 273] on p "suggestion" at bounding box center [543, 280] width 404 height 15
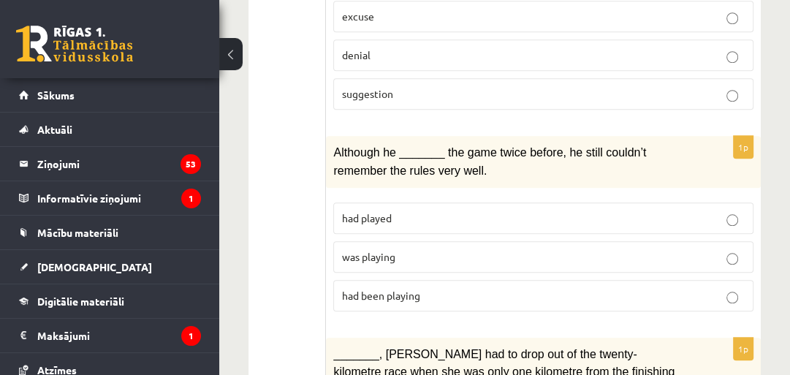
scroll to position [1026, 0]
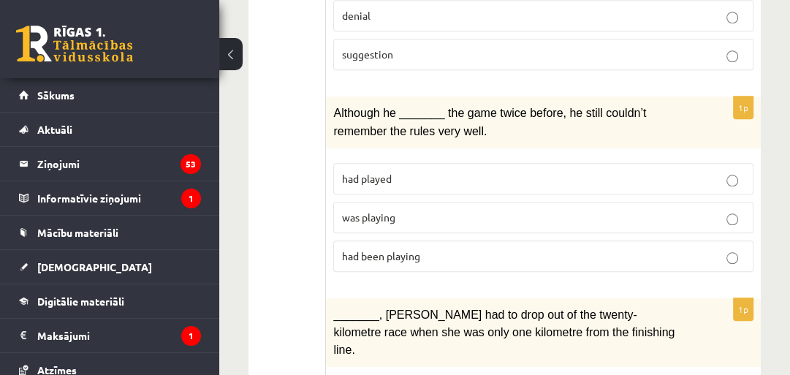
click at [654, 210] on p "was playing" at bounding box center [543, 217] width 404 height 15
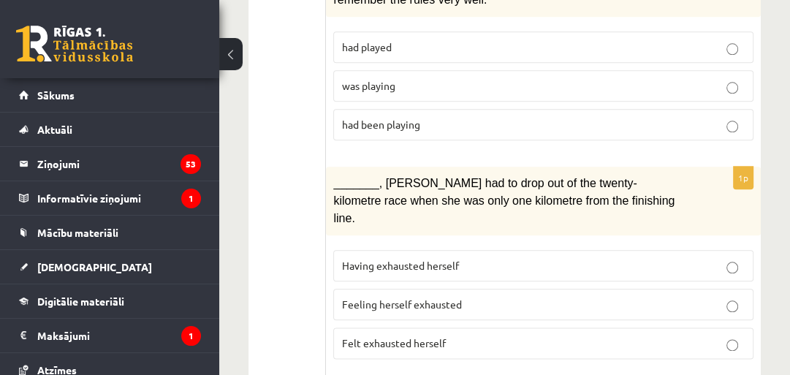
scroll to position [1204, 0]
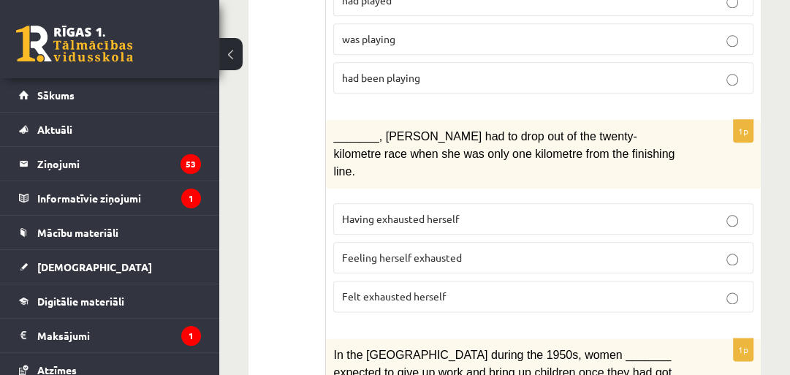
click at [546, 289] on p "Felt exhausted herself" at bounding box center [543, 296] width 404 height 15
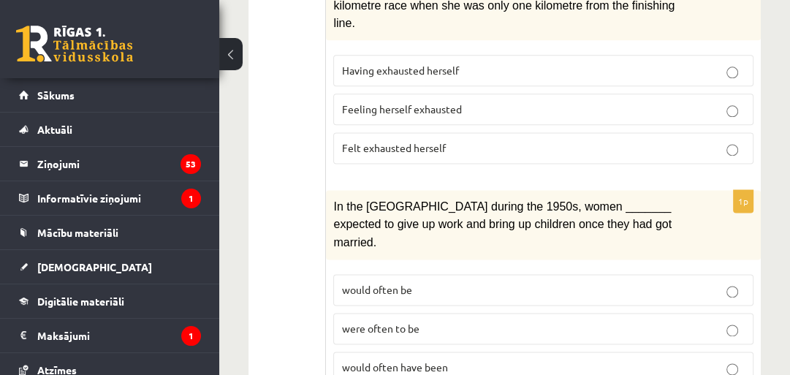
scroll to position [1360, 0]
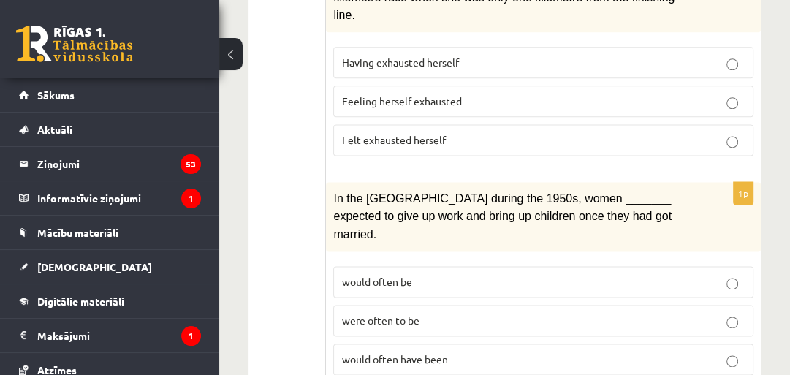
click at [629, 351] on p "would often have been" at bounding box center [543, 358] width 404 height 15
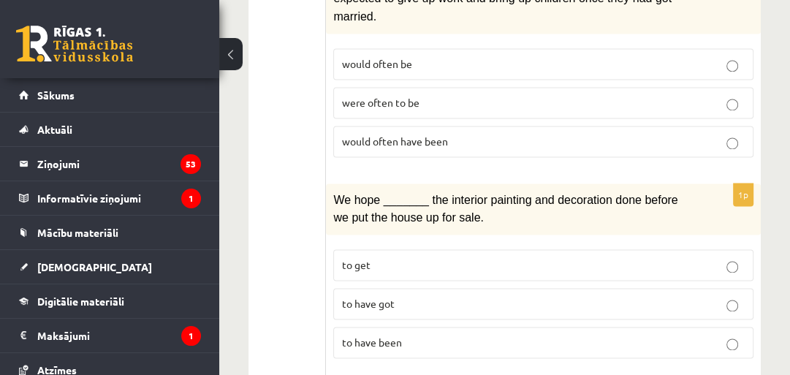
scroll to position [1594, 0]
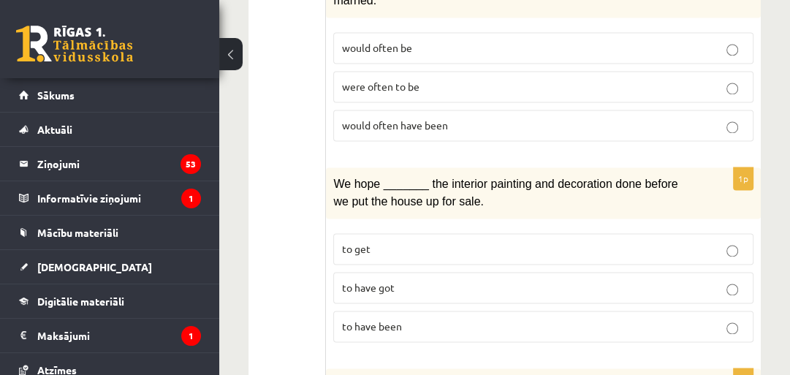
click at [554, 264] on fieldset "to get to have got to have been" at bounding box center [543, 286] width 420 height 121
click at [555, 310] on label "to have been" at bounding box center [543, 325] width 420 height 31
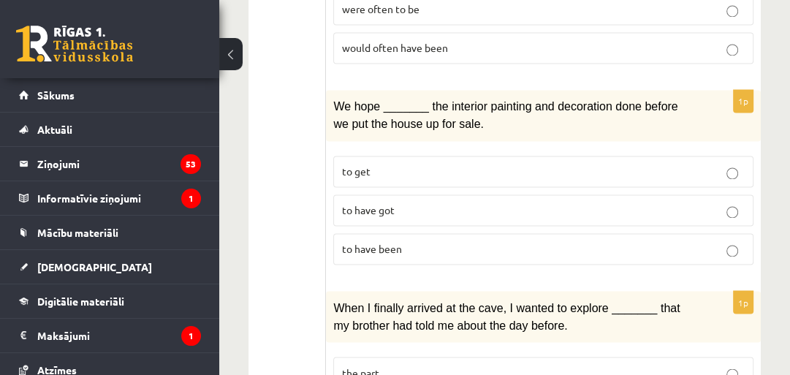
scroll to position [1774, 0]
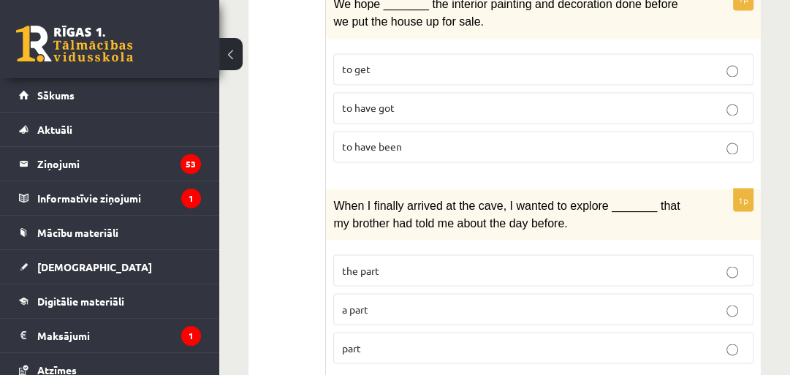
click at [662, 340] on p "part" at bounding box center [543, 347] width 404 height 15
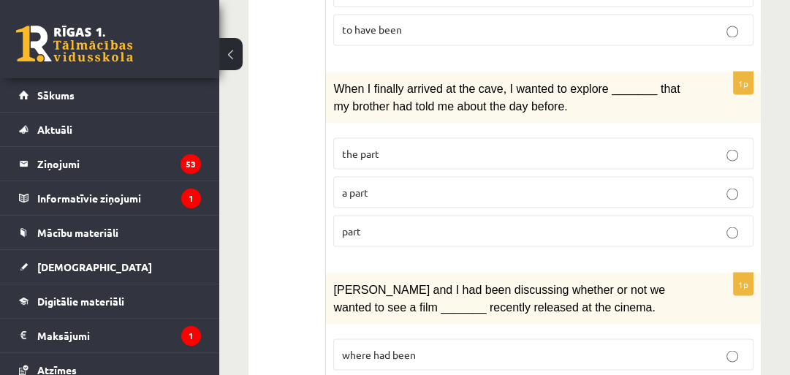
scroll to position [1932, 0]
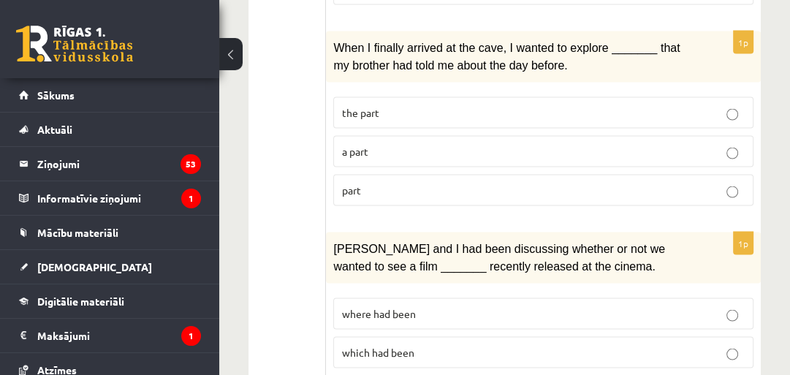
click at [571, 305] on p "where had been" at bounding box center [543, 312] width 404 height 15
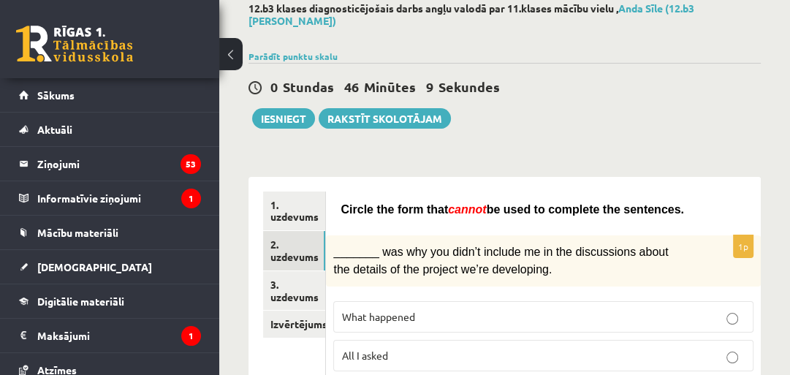
scroll to position [57, 0]
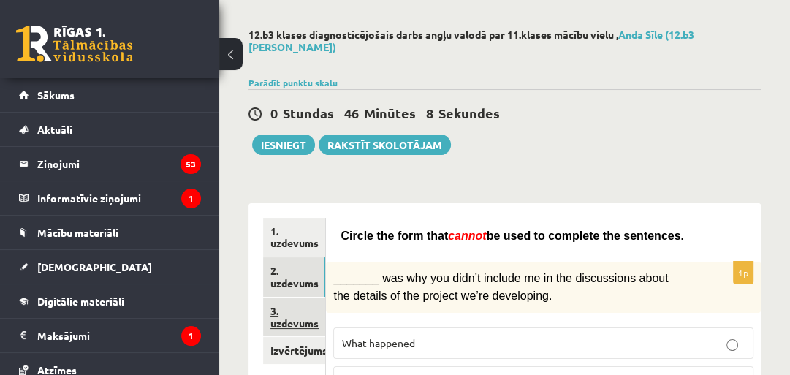
click at [293, 310] on link "3. uzdevums" at bounding box center [294, 316] width 62 height 39
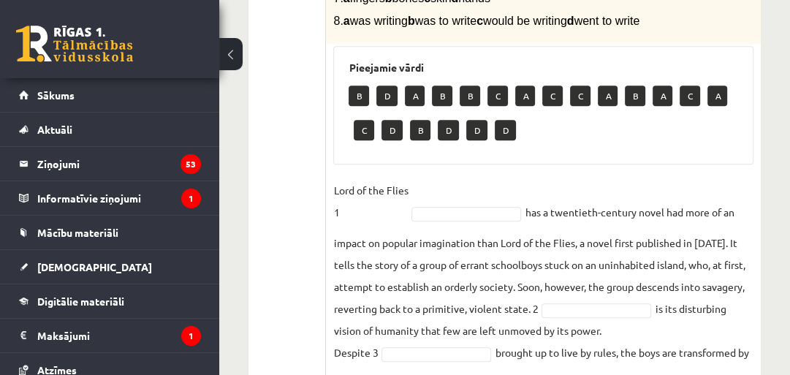
scroll to position [506, 0]
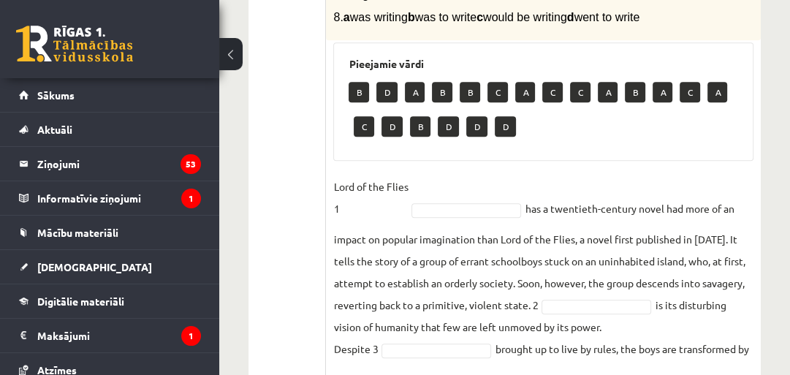
click at [505, 137] on p "D" at bounding box center [505, 126] width 21 height 20
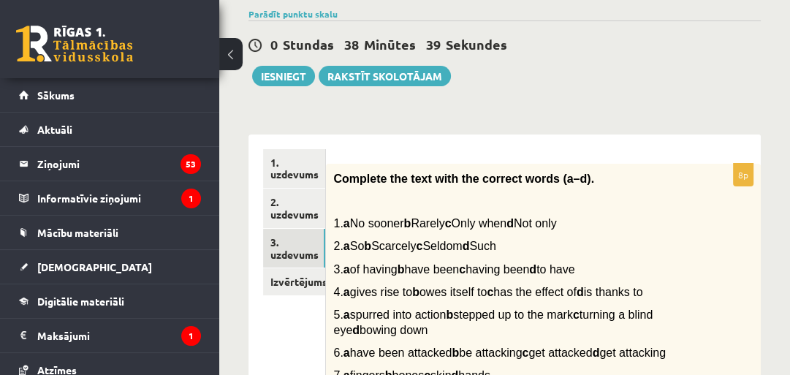
scroll to position [123, 0]
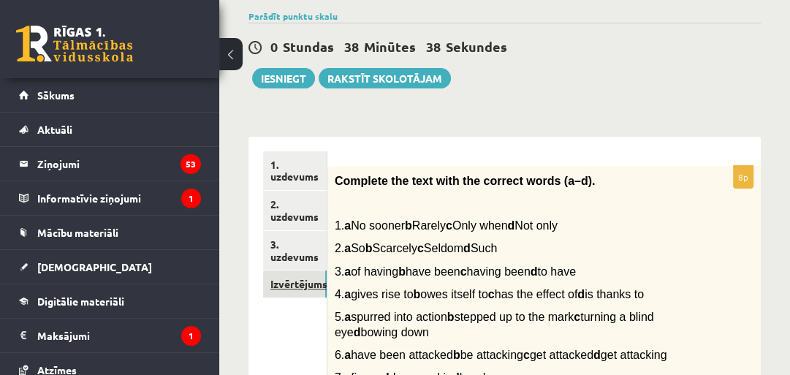
click at [291, 278] on link "Izvērtējums!" at bounding box center [295, 283] width 64 height 27
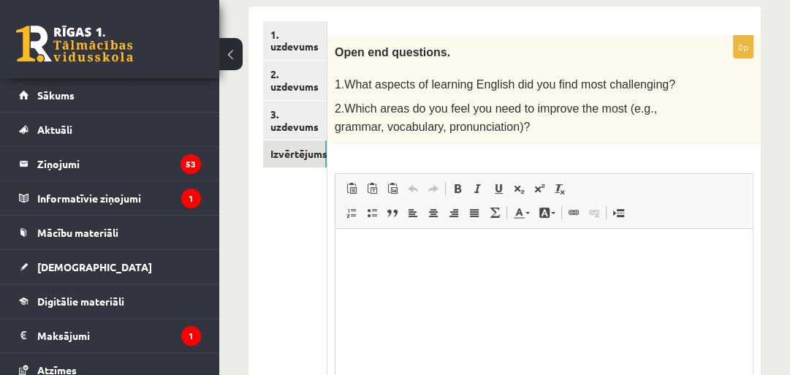
scroll to position [257, 0]
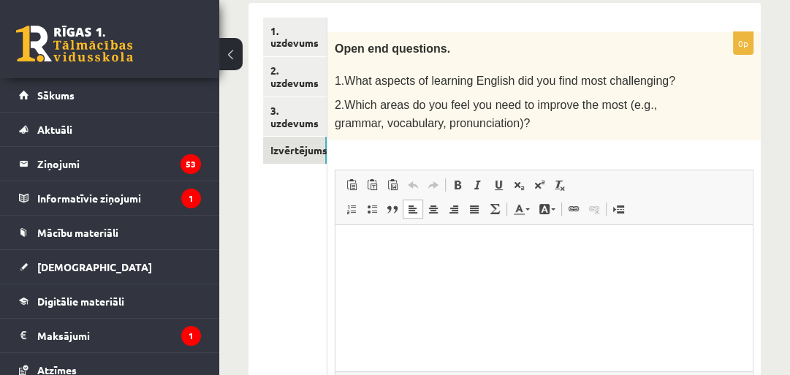
click at [582, 263] on html at bounding box center [543, 246] width 417 height 45
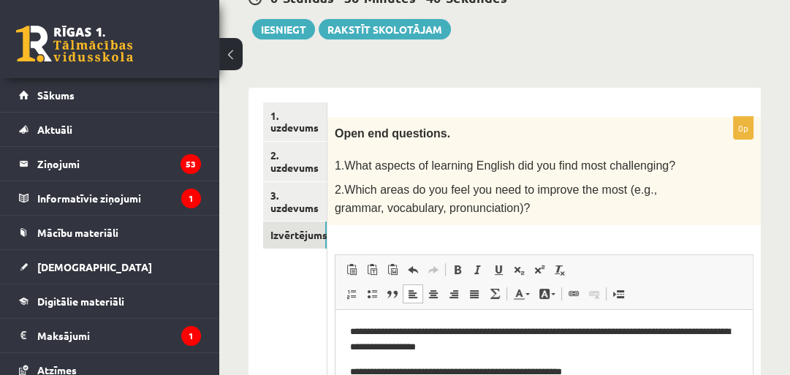
scroll to position [173, 0]
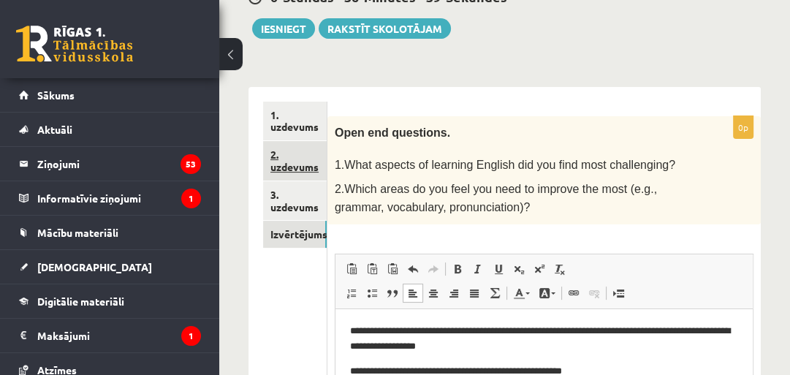
click at [300, 145] on link "2. uzdevums" at bounding box center [295, 160] width 64 height 39
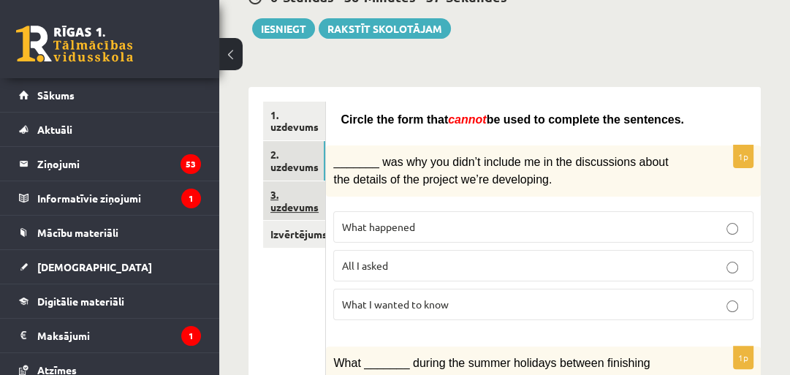
click at [295, 181] on link "3. uzdevums" at bounding box center [294, 200] width 62 height 39
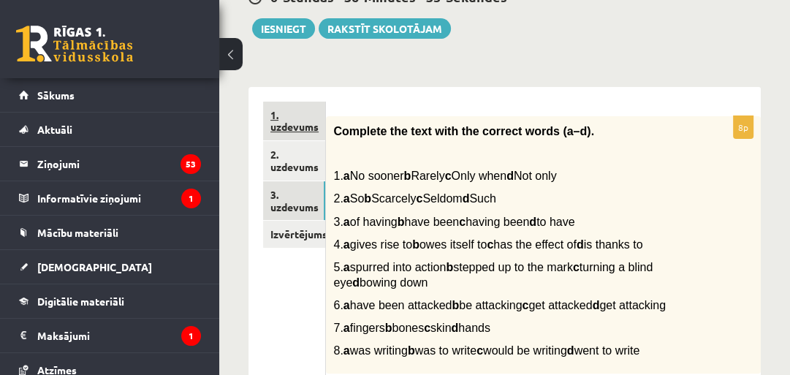
click at [292, 109] on link "1. uzdevums" at bounding box center [294, 121] width 62 height 39
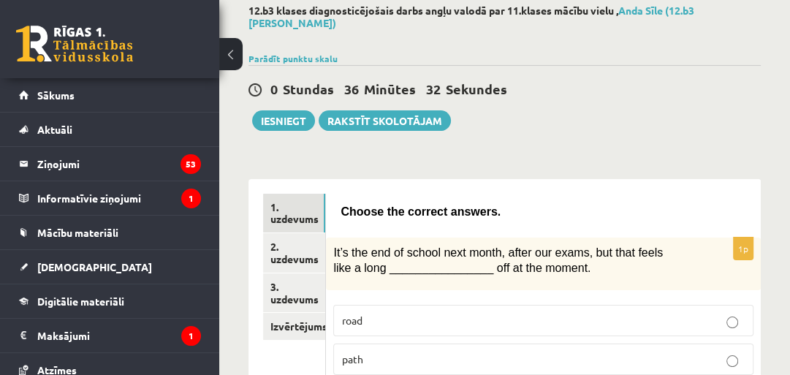
scroll to position [0, 0]
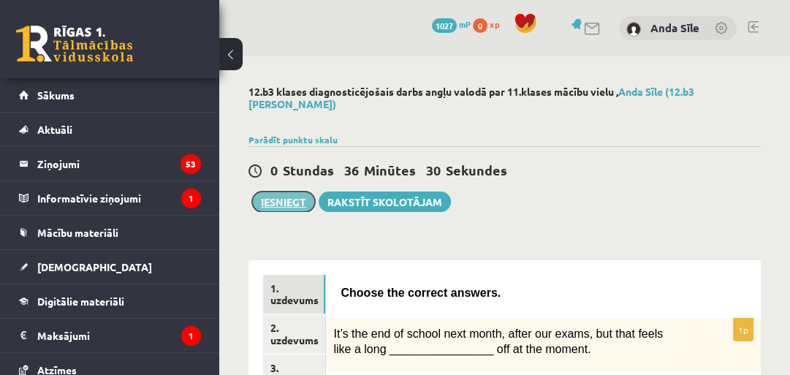
click at [290, 191] on button "Iesniegt" at bounding box center [283, 201] width 63 height 20
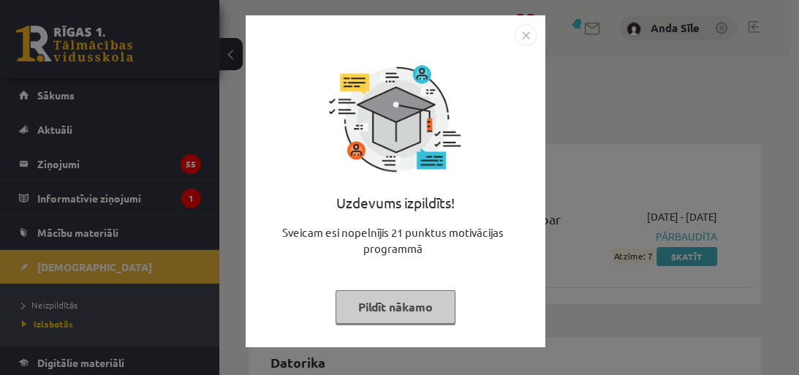
click at [441, 295] on button "Pildīt nākamo" at bounding box center [395, 307] width 120 height 34
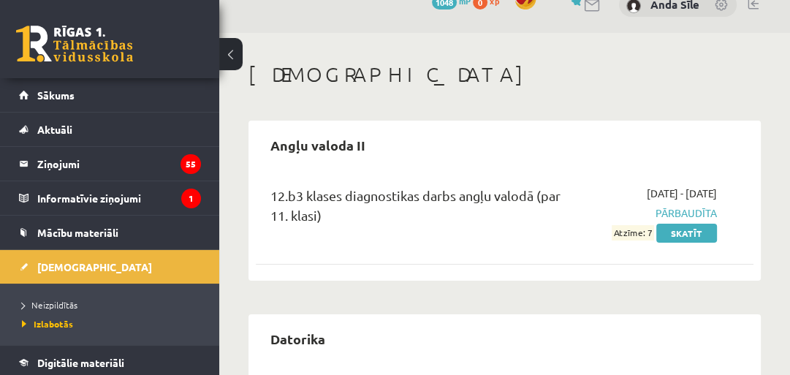
scroll to position [117, 0]
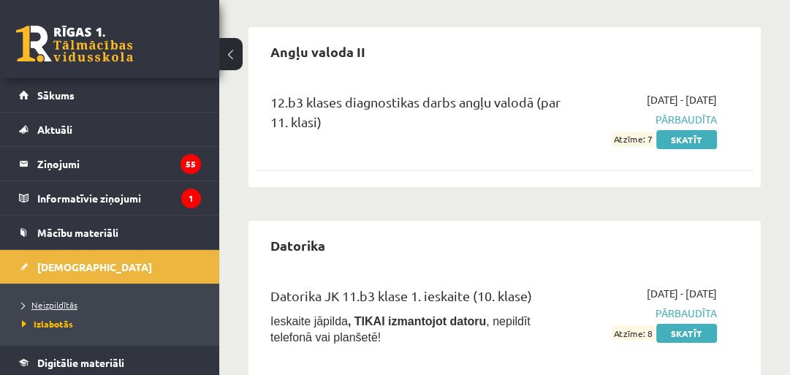
click at [41, 301] on span "Neizpildītās" at bounding box center [50, 305] width 56 height 12
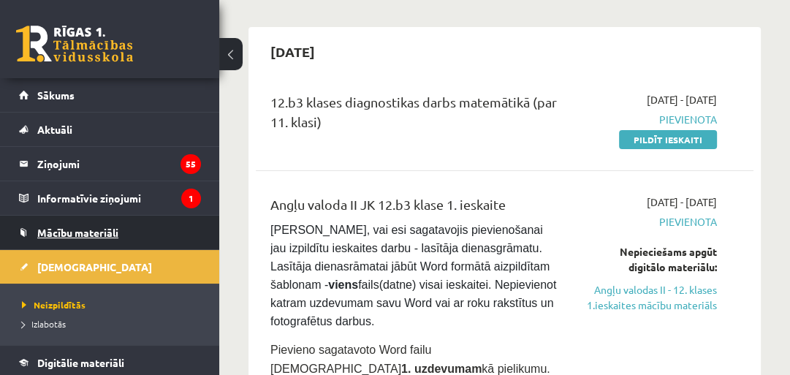
click at [63, 219] on link "Mācību materiāli" at bounding box center [110, 233] width 182 height 34
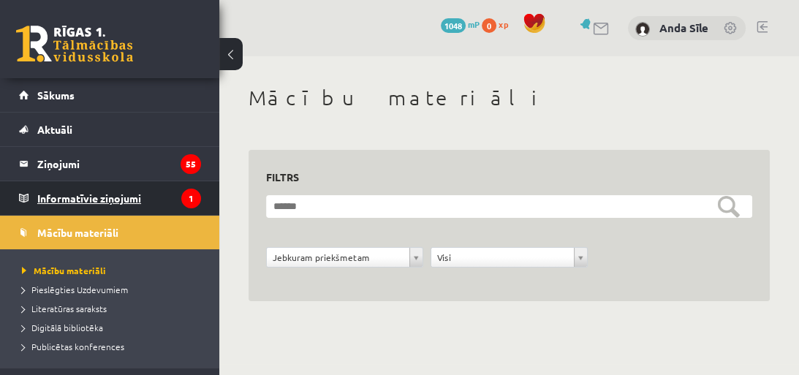
click at [65, 206] on legend "Informatīvie ziņojumi 1" at bounding box center [119, 198] width 164 height 34
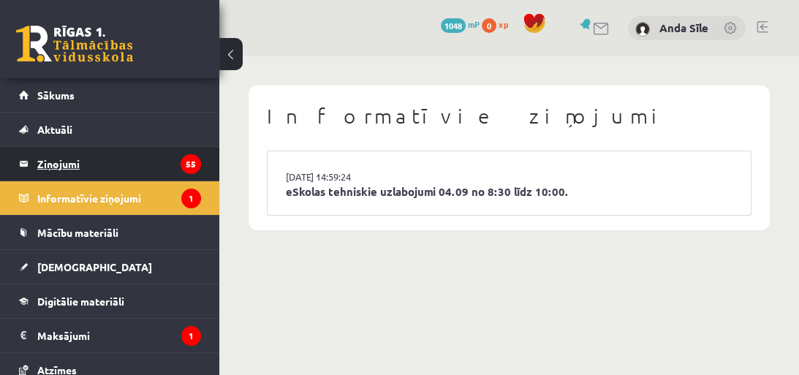
click at [72, 162] on legend "Ziņojumi 55" at bounding box center [119, 164] width 164 height 34
